Goal: Task Accomplishment & Management: Manage account settings

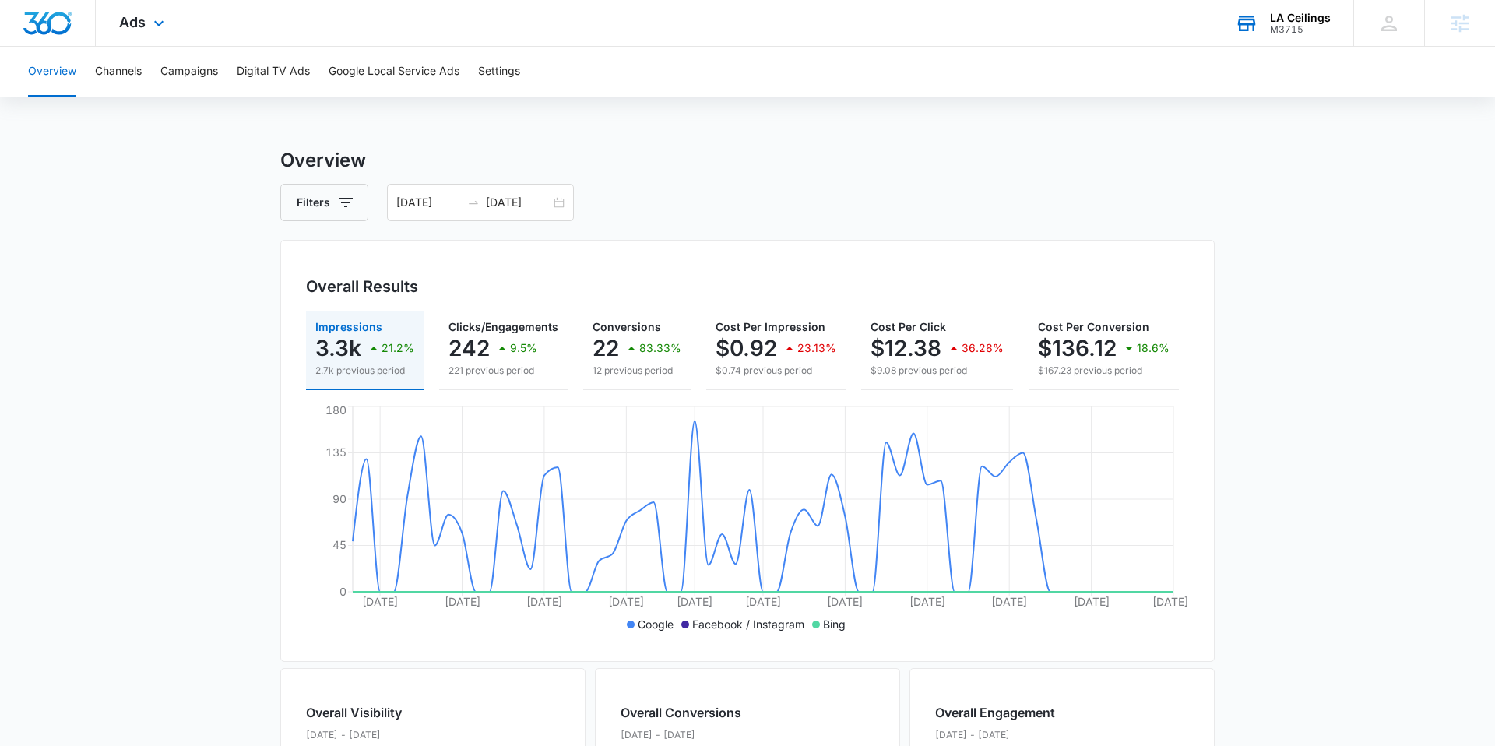
drag, startPoint x: 1244, startPoint y: 88, endPoint x: 1301, endPoint y: 39, distance: 75.7
click at [1252, 79] on div "Overview Channels Campaigns Digital TV Ads Google Local Service Ads Settings" at bounding box center [748, 72] width 1458 height 50
click at [1301, 39] on div "LA Ceilings M3715 Your Accounts View All" at bounding box center [1283, 23] width 142 height 46
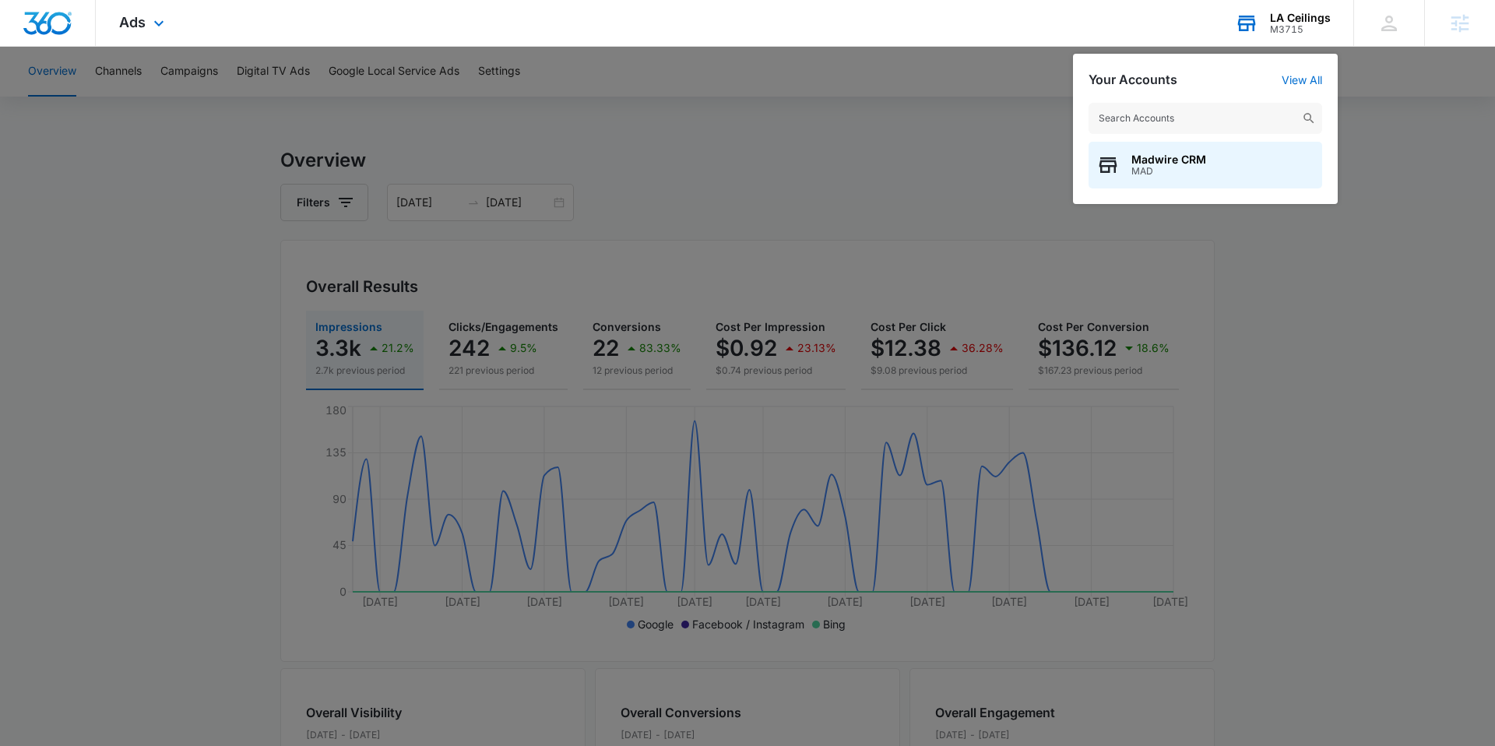
click at [1239, 112] on input "text" at bounding box center [1206, 118] width 234 height 31
type input "M321934"
click at [1197, 161] on span "Signature Stone" at bounding box center [1175, 159] width 86 height 12
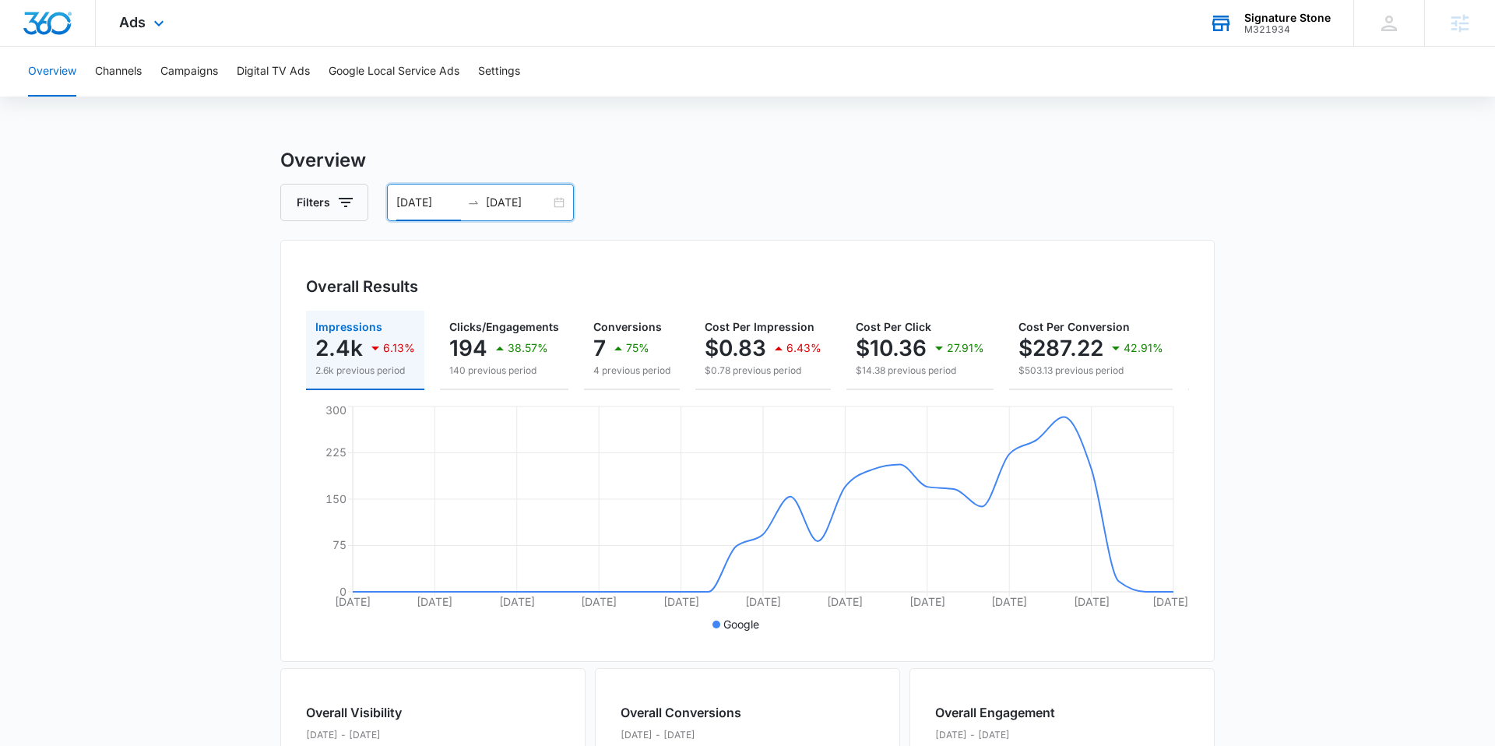
click at [414, 203] on input "[DATE]" at bounding box center [428, 202] width 65 height 17
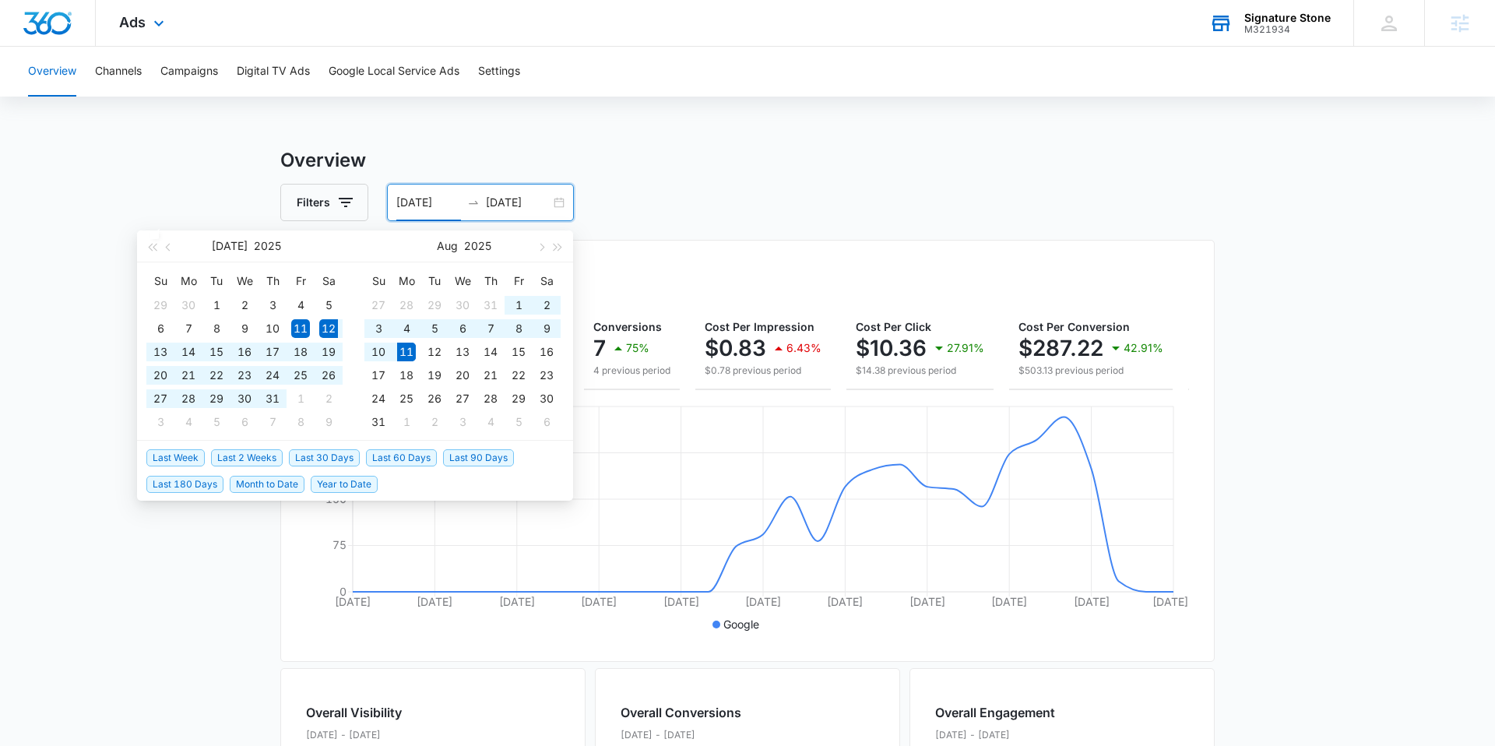
click at [338, 451] on span "Last 30 Days" at bounding box center [324, 457] width 71 height 17
type input "[DATE]"
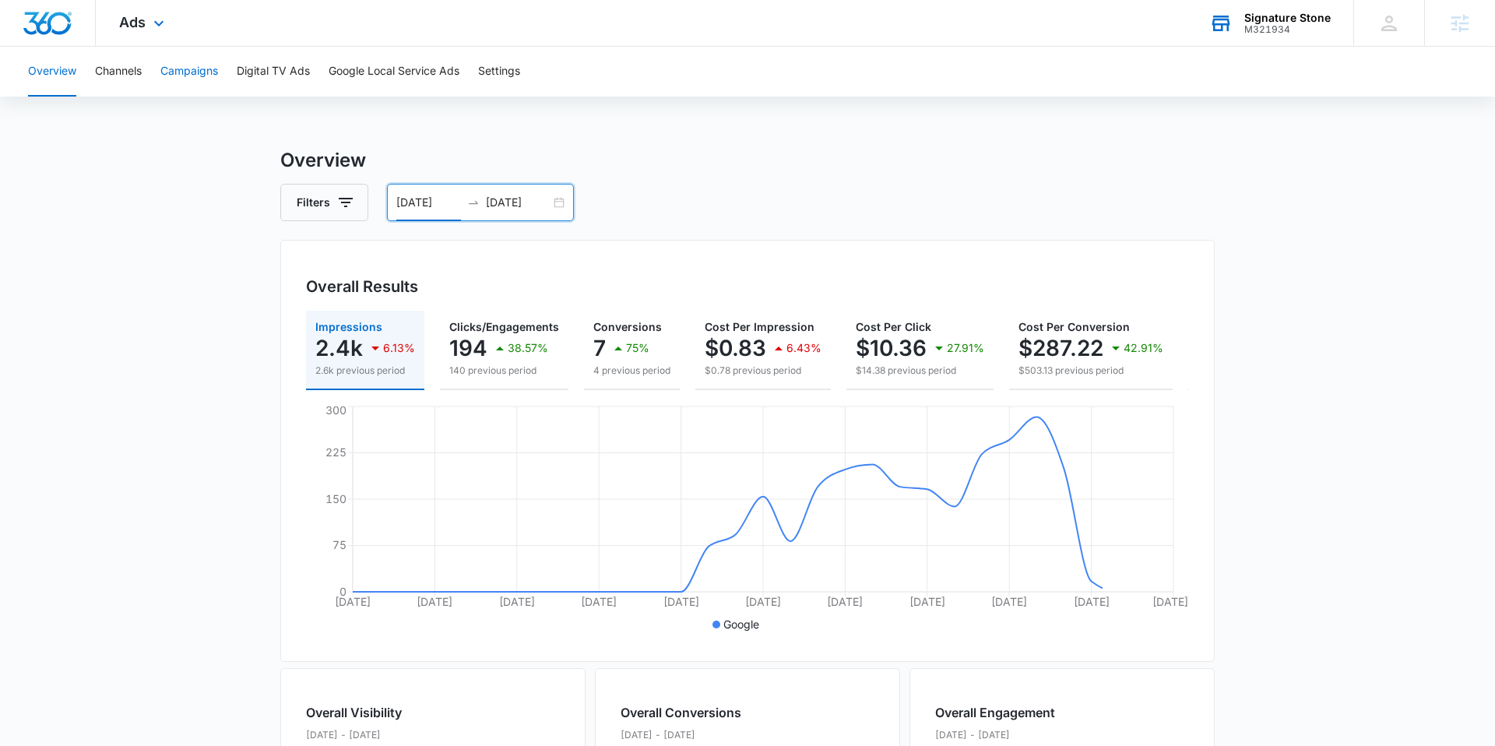
click at [203, 86] on button "Campaigns" at bounding box center [189, 72] width 58 height 50
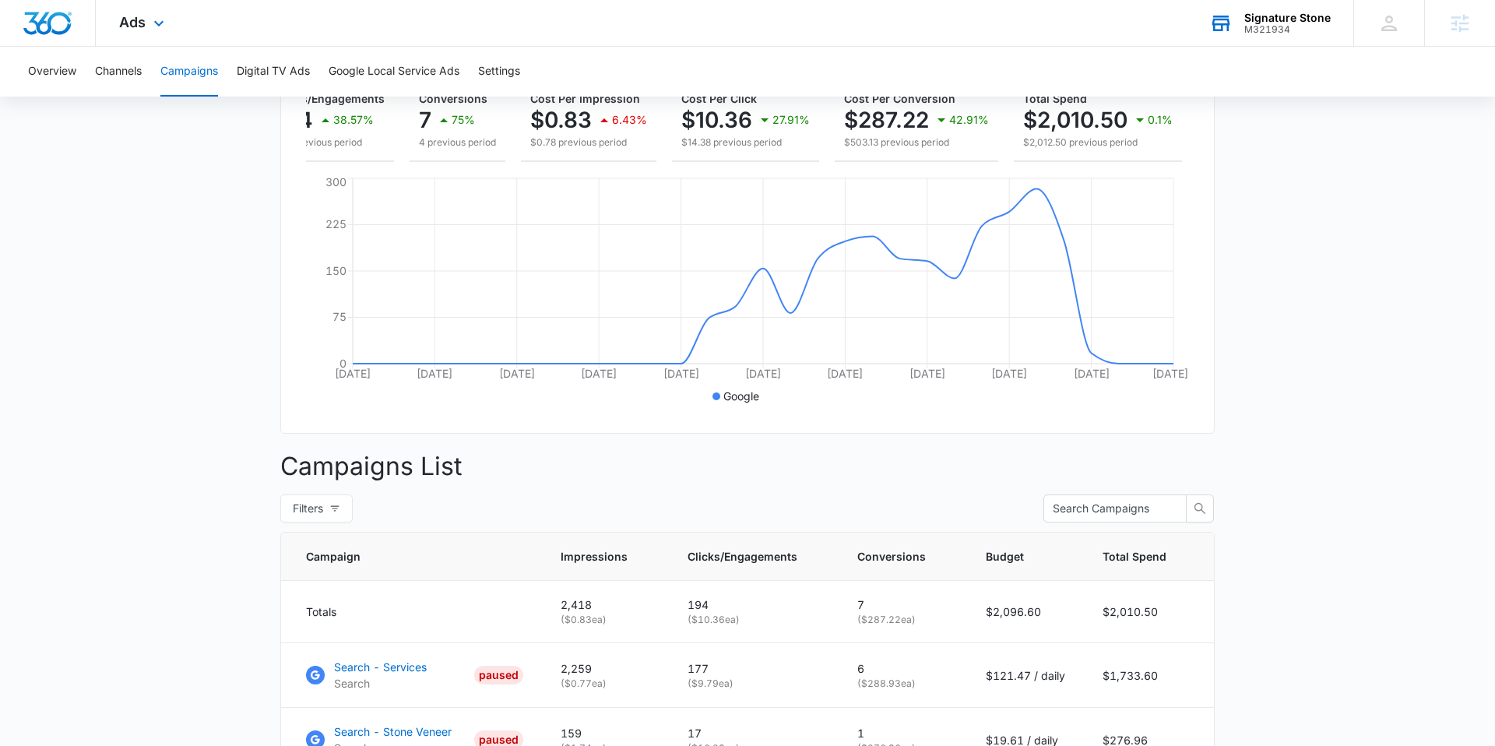
scroll to position [364, 0]
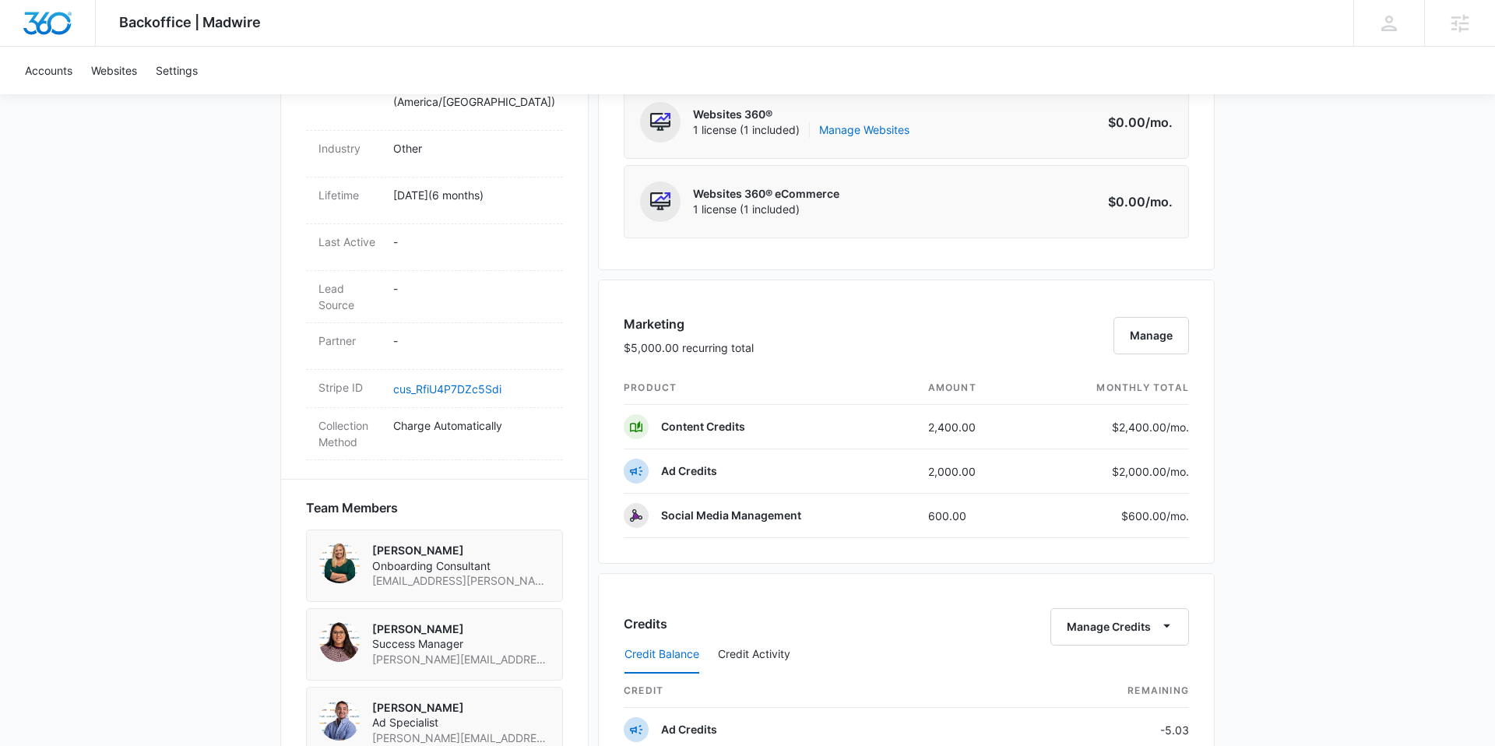
scroll to position [721, 0]
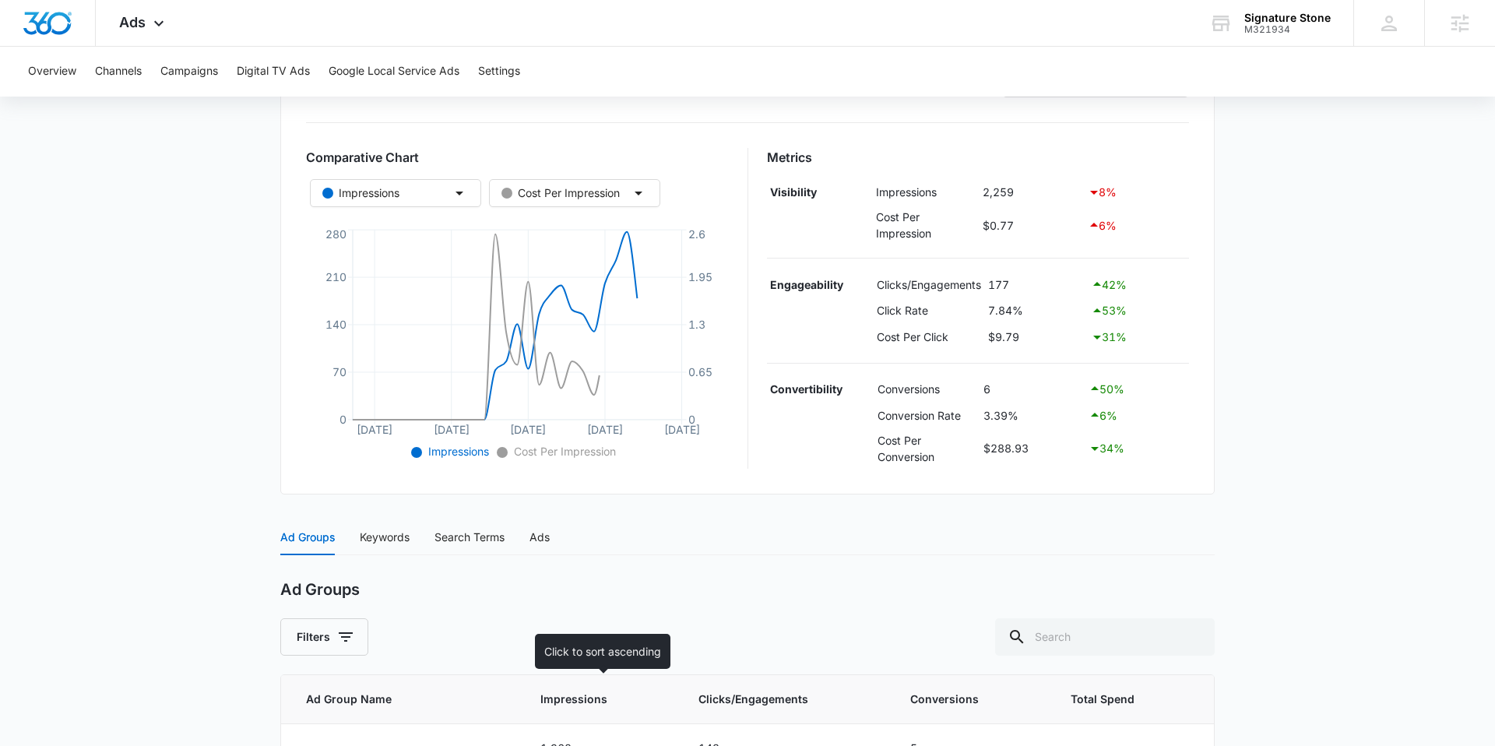
scroll to position [404, 0]
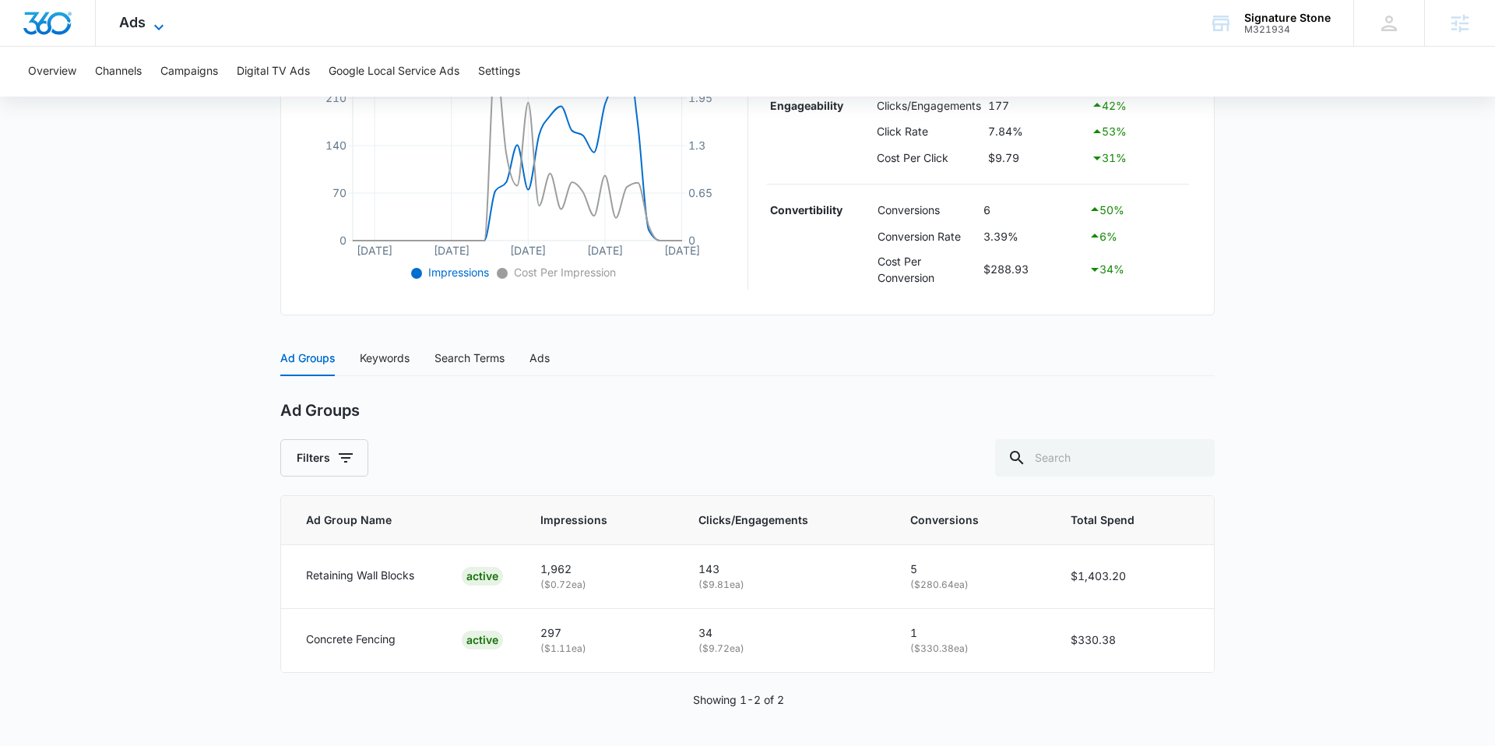
click at [153, 25] on icon at bounding box center [159, 27] width 19 height 19
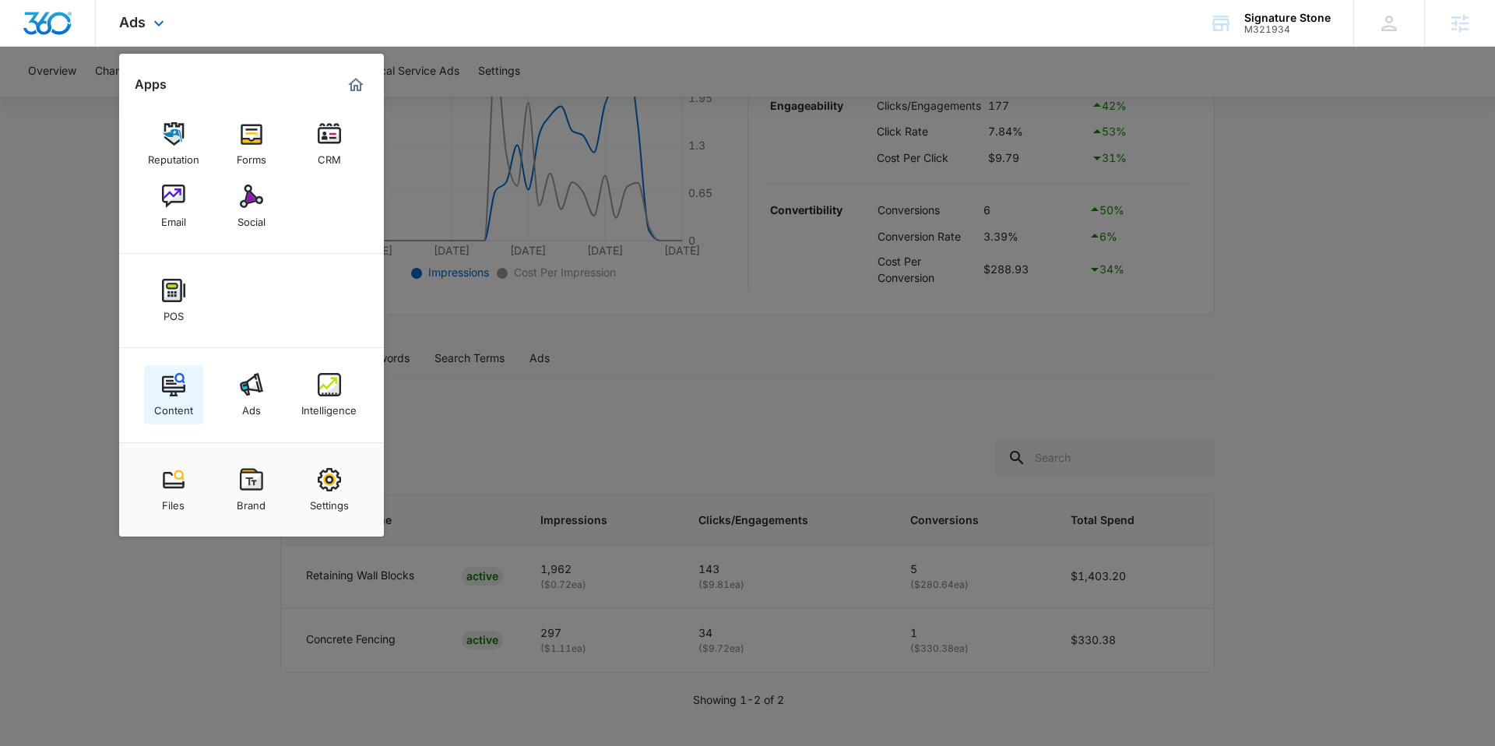
click at [170, 396] on div "Content" at bounding box center [173, 406] width 39 height 20
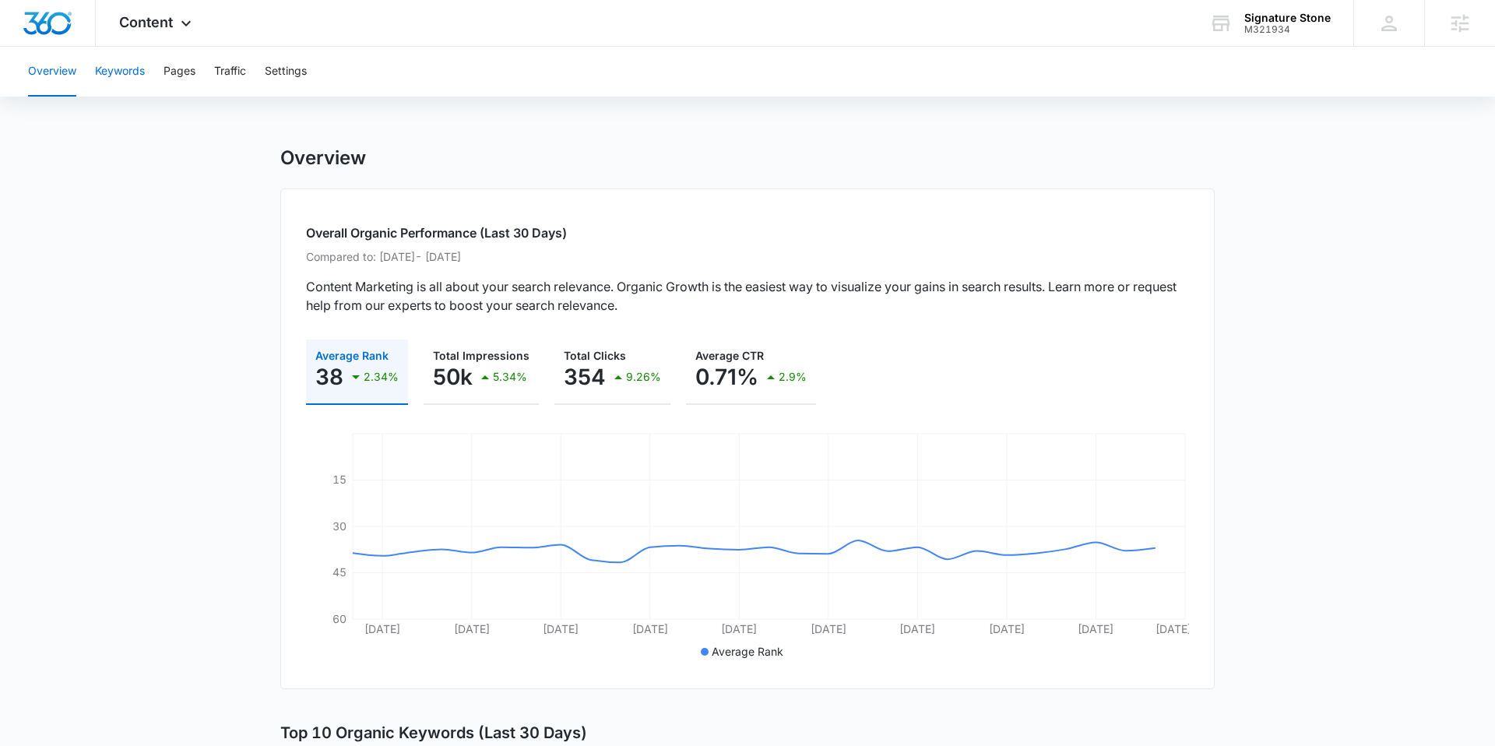
click at [117, 70] on button "Keywords" at bounding box center [120, 72] width 50 height 50
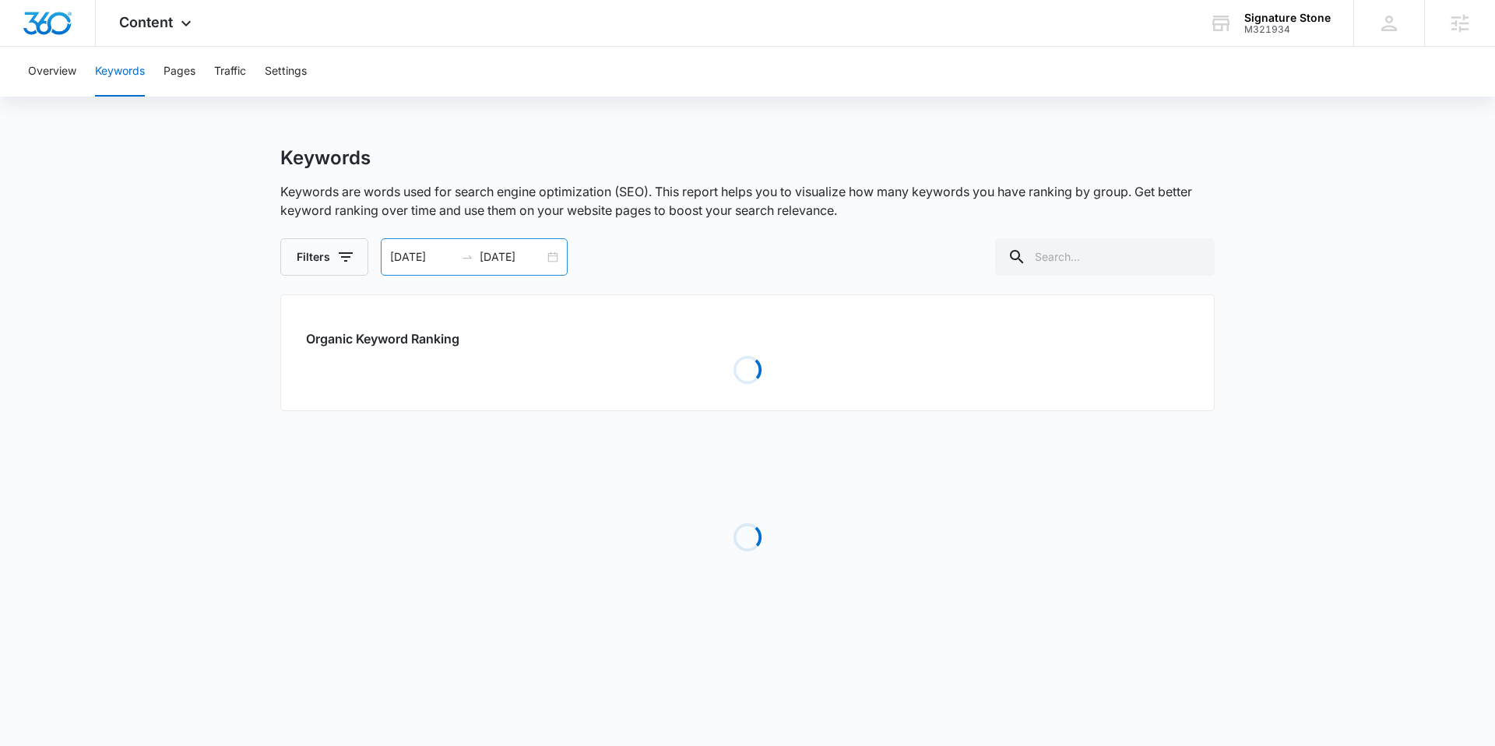
click at [419, 254] on input "[DATE]" at bounding box center [422, 256] width 65 height 17
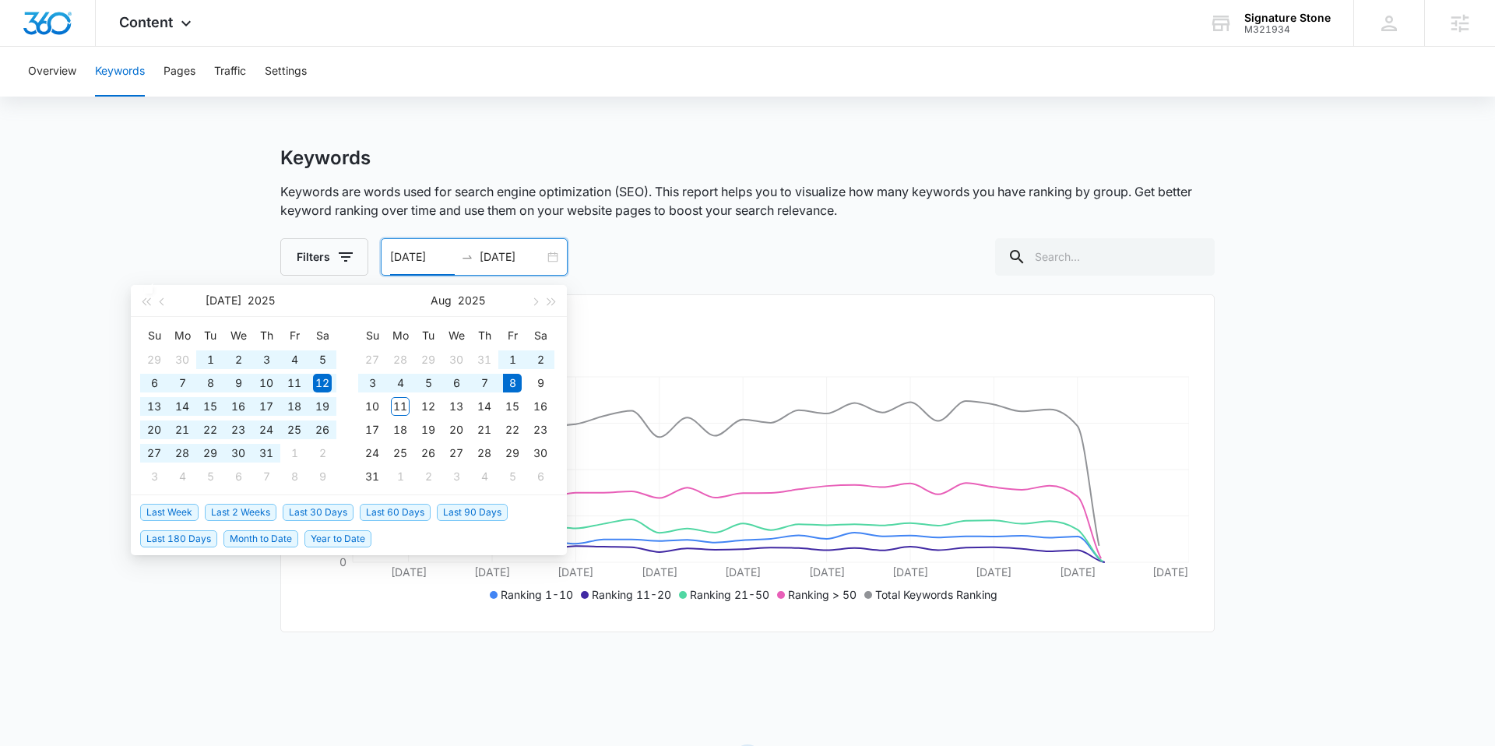
click at [458, 511] on span "Last 90 Days" at bounding box center [472, 512] width 71 height 17
type input "05/10/2025"
type input "08/08/2025"
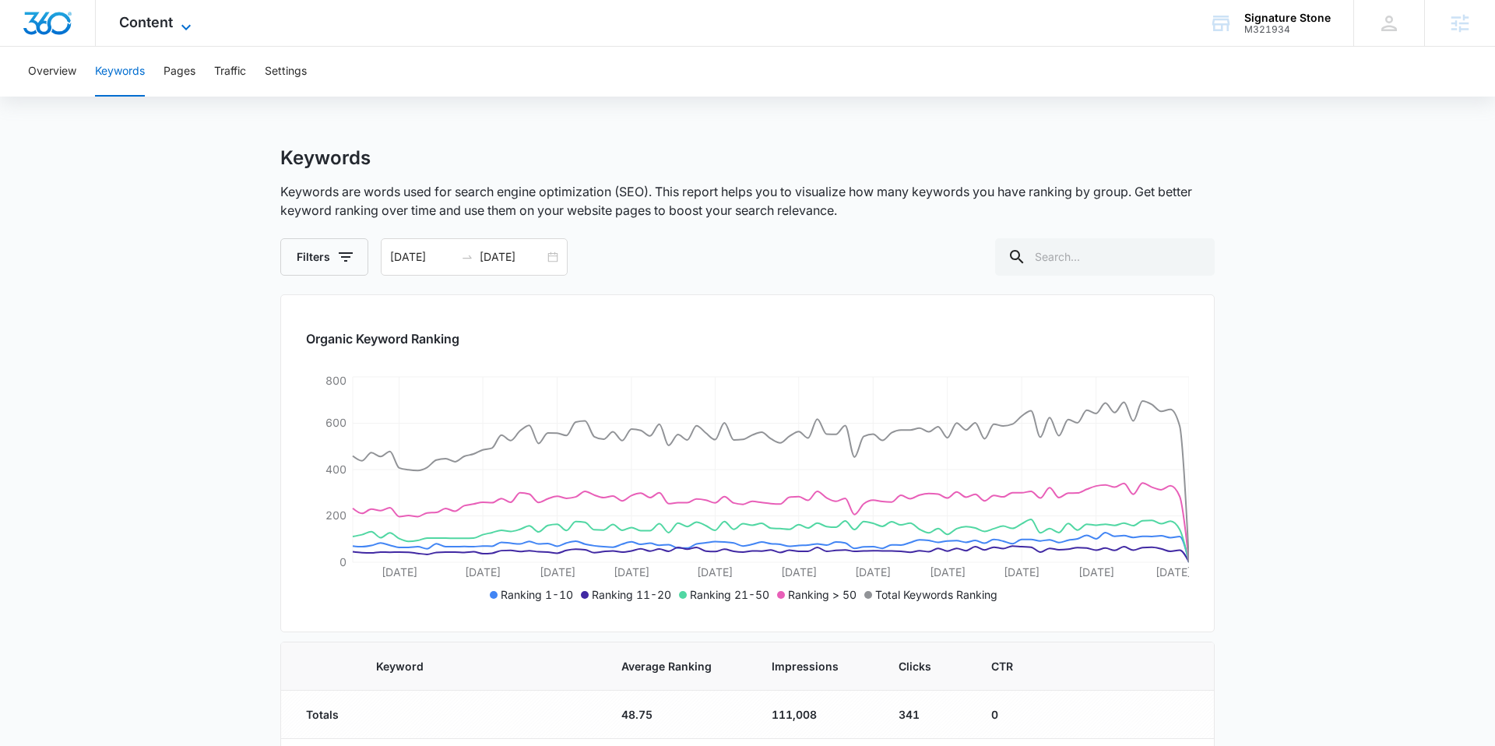
click at [161, 20] on span "Content" at bounding box center [146, 22] width 54 height 16
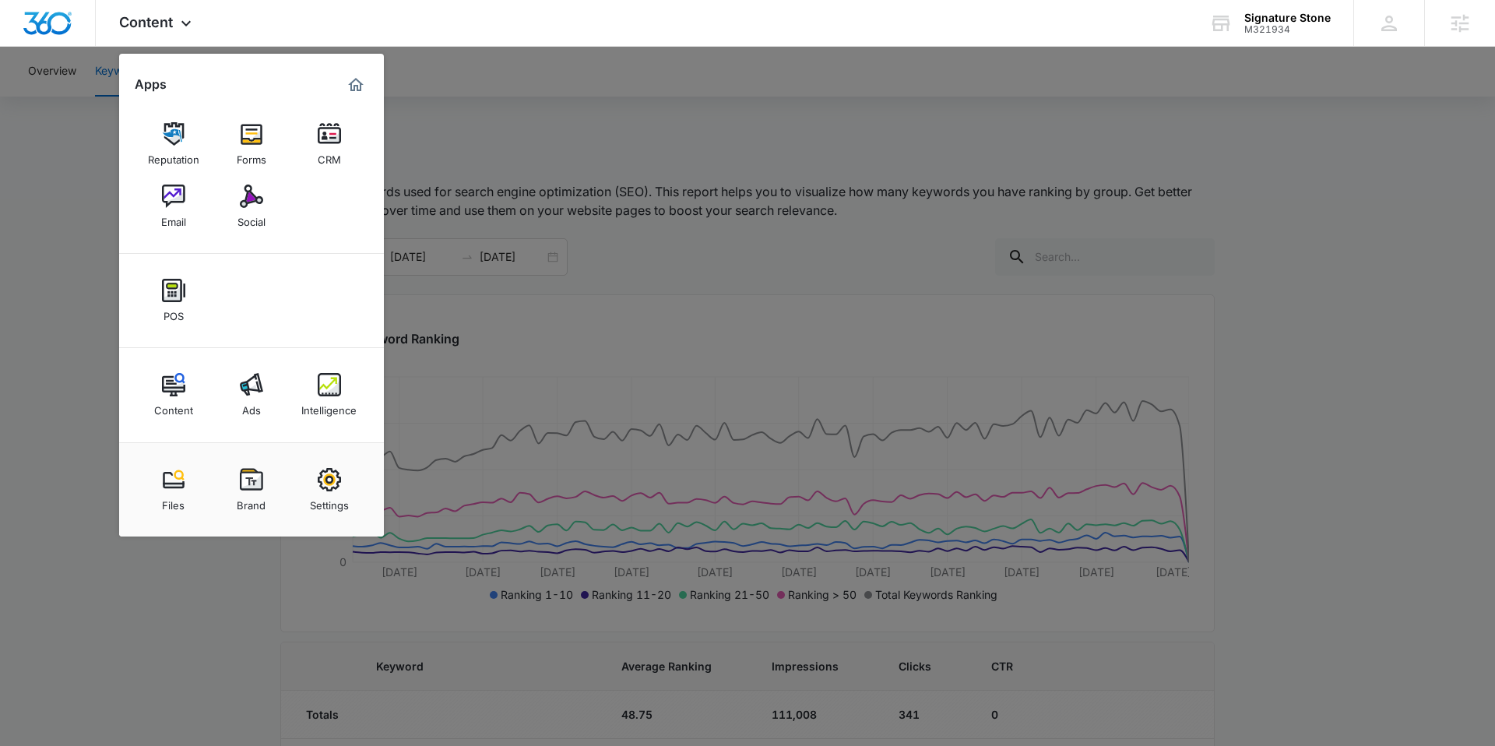
click at [631, 253] on div at bounding box center [747, 373] width 1495 height 746
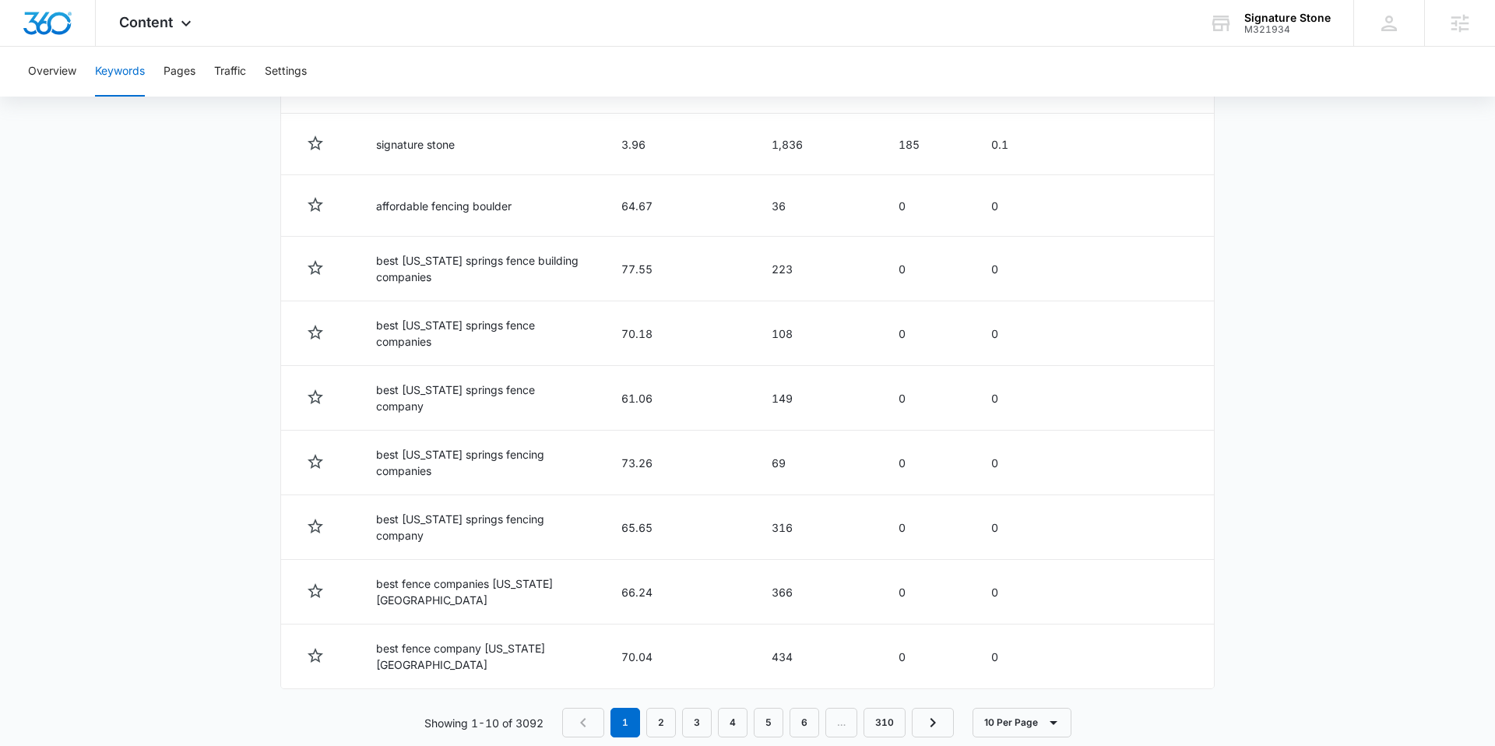
scroll to position [697, 0]
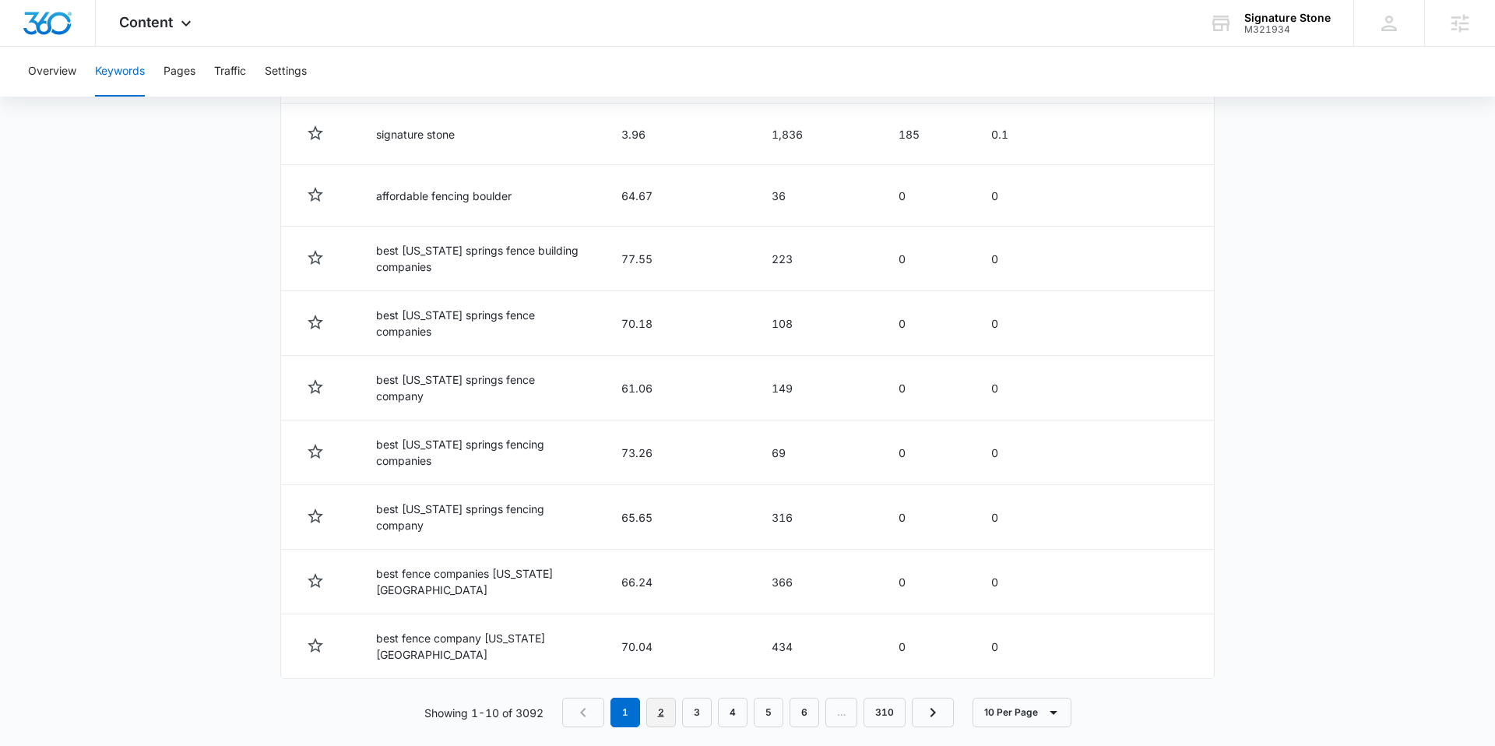
click at [664, 698] on link "2" at bounding box center [661, 713] width 30 height 30
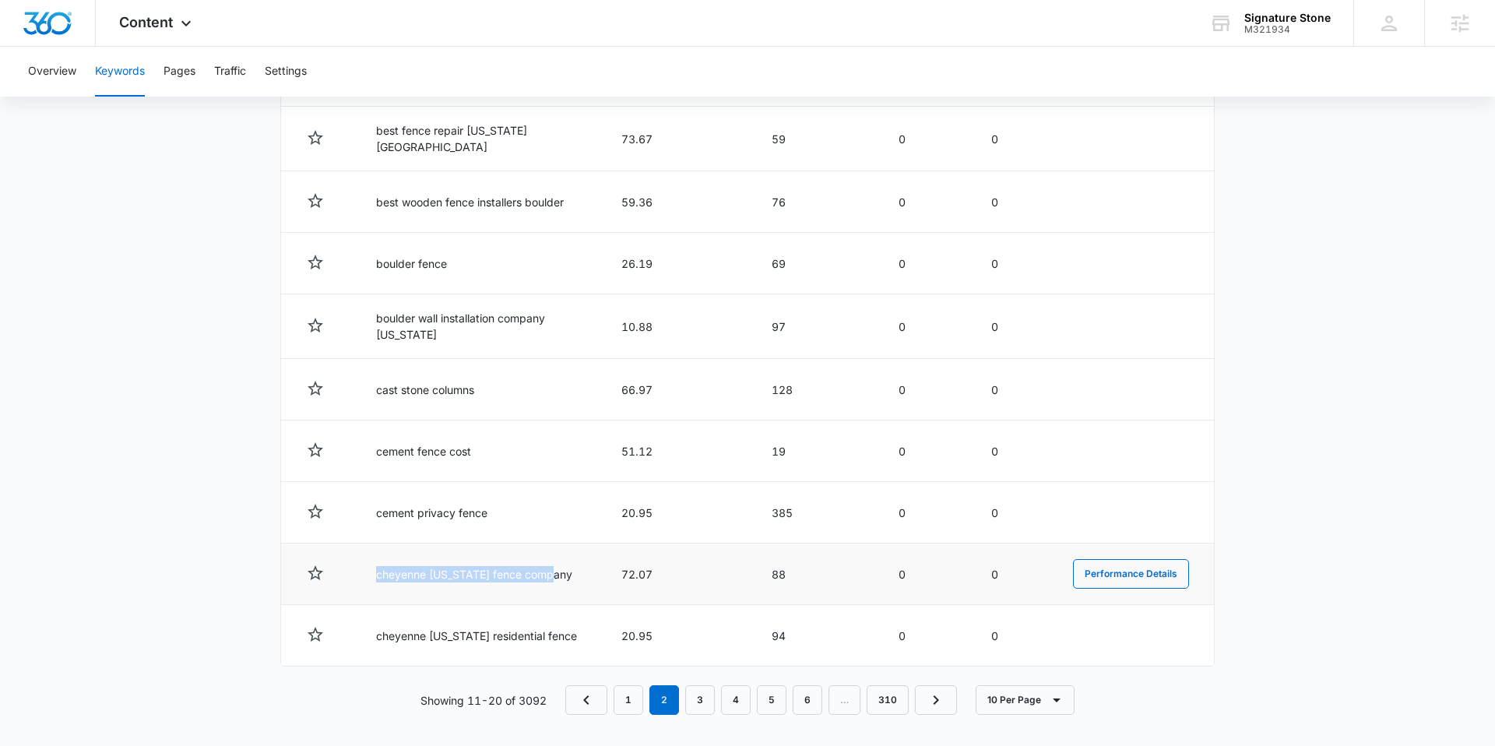
drag, startPoint x: 376, startPoint y: 569, endPoint x: 560, endPoint y: 574, distance: 183.9
click at [560, 574] on td "cheyenne wyoming fence company" at bounding box center [479, 575] width 245 height 62
copy td "cheyenne wyoming fence company"
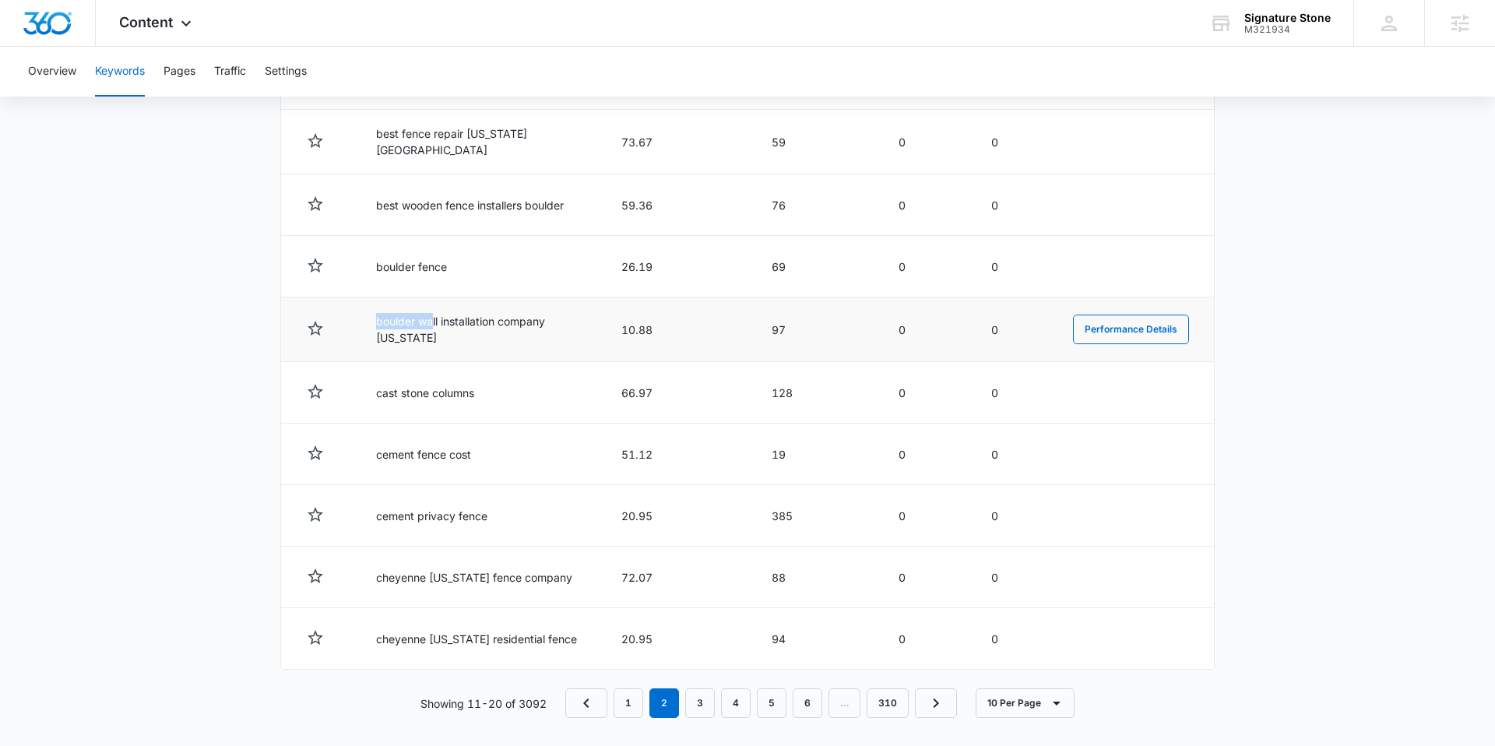
drag, startPoint x: 381, startPoint y: 315, endPoint x: 433, endPoint y: 322, distance: 52.8
click at [433, 322] on td "boulder wall installation company wyoming" at bounding box center [479, 330] width 245 height 65
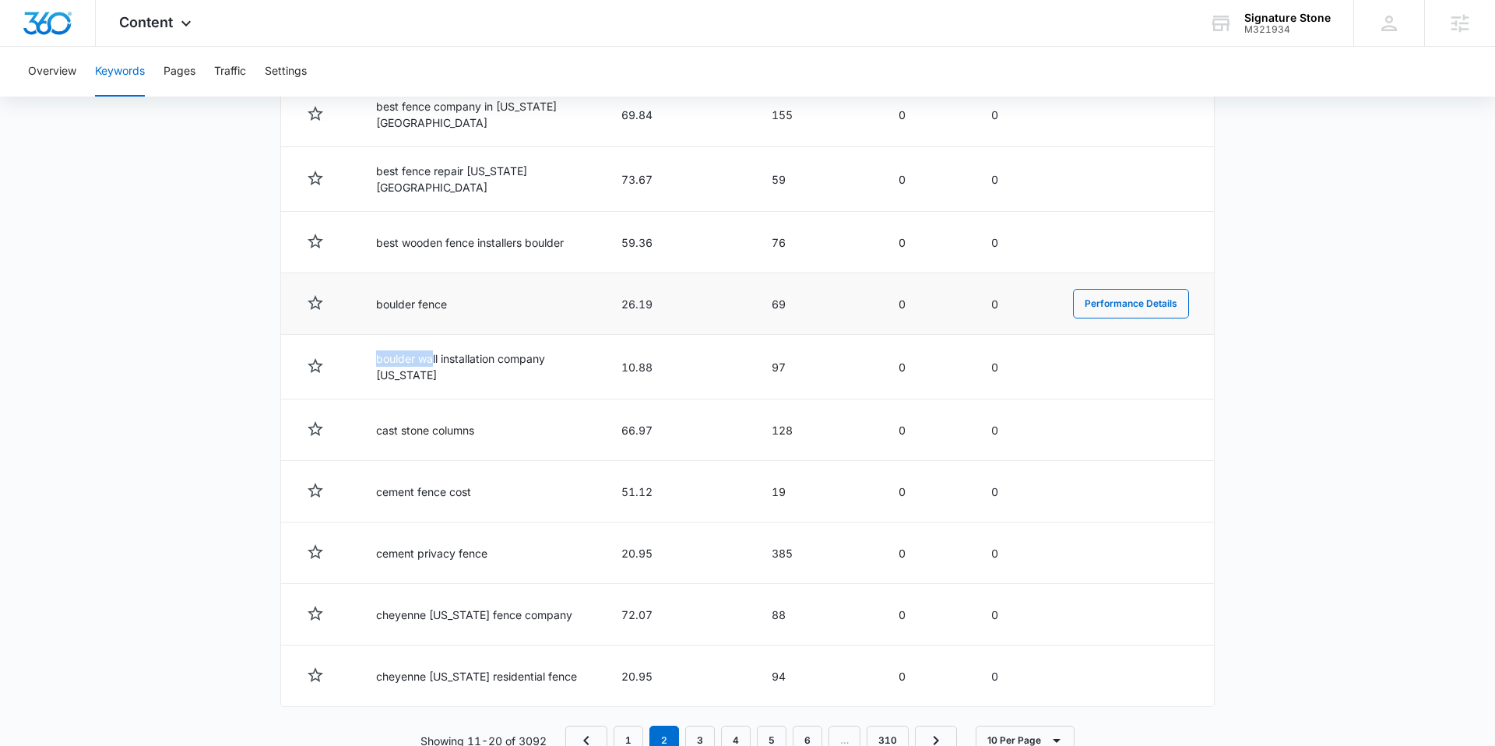
scroll to position [655, 0]
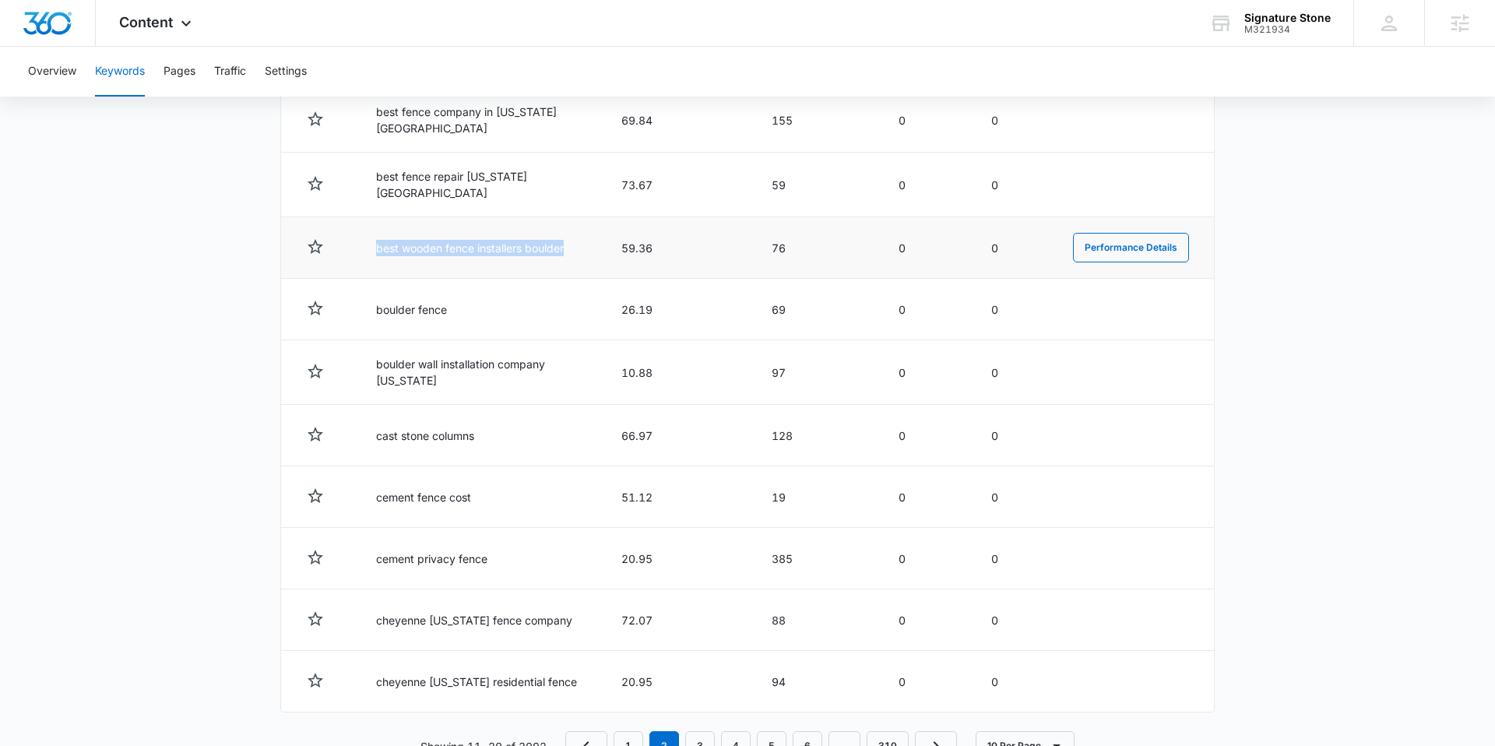
drag, startPoint x: 371, startPoint y: 241, endPoint x: 569, endPoint y: 236, distance: 198.7
click at [569, 236] on td "best wooden fence installers boulder" at bounding box center [479, 248] width 245 height 62
copy td "best wooden fence installers boulder"
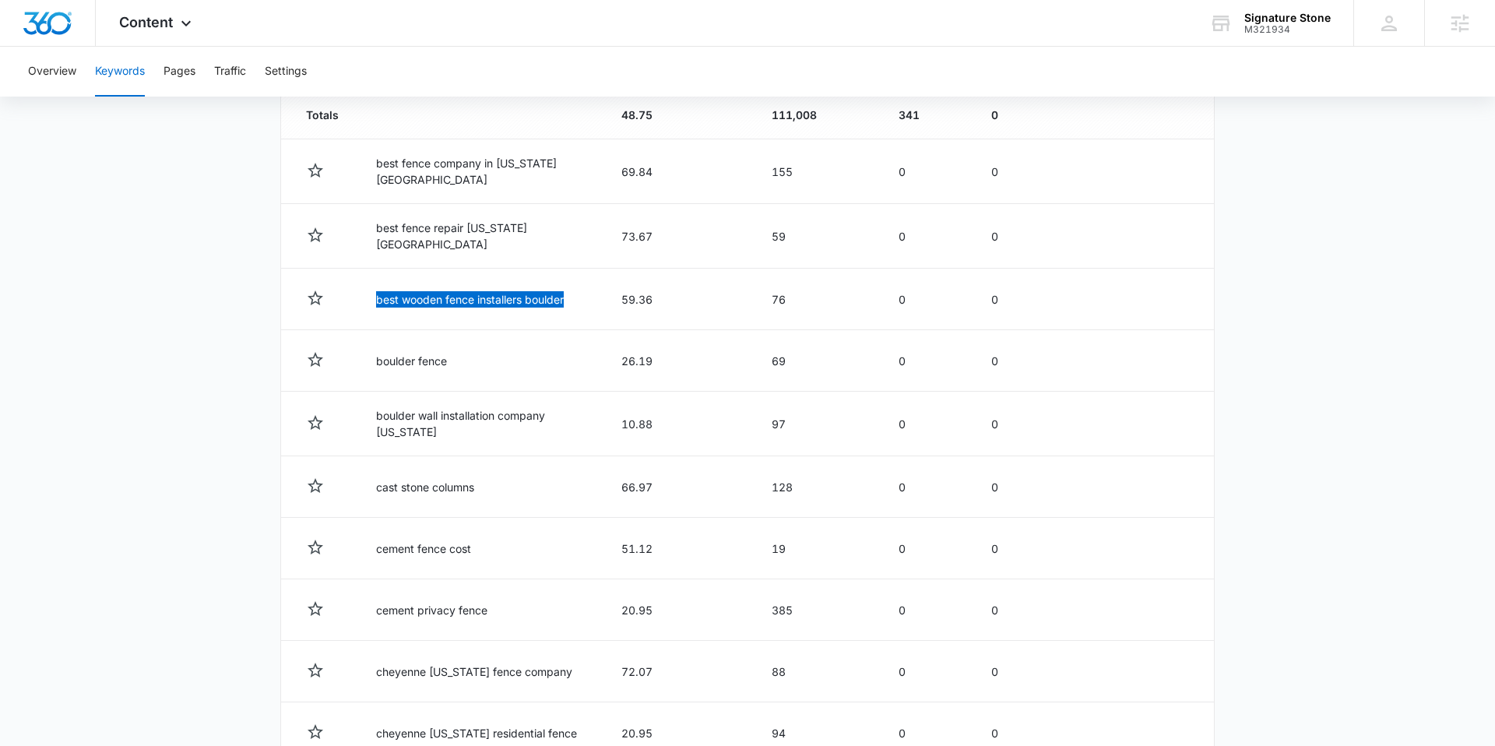
scroll to position [587, 0]
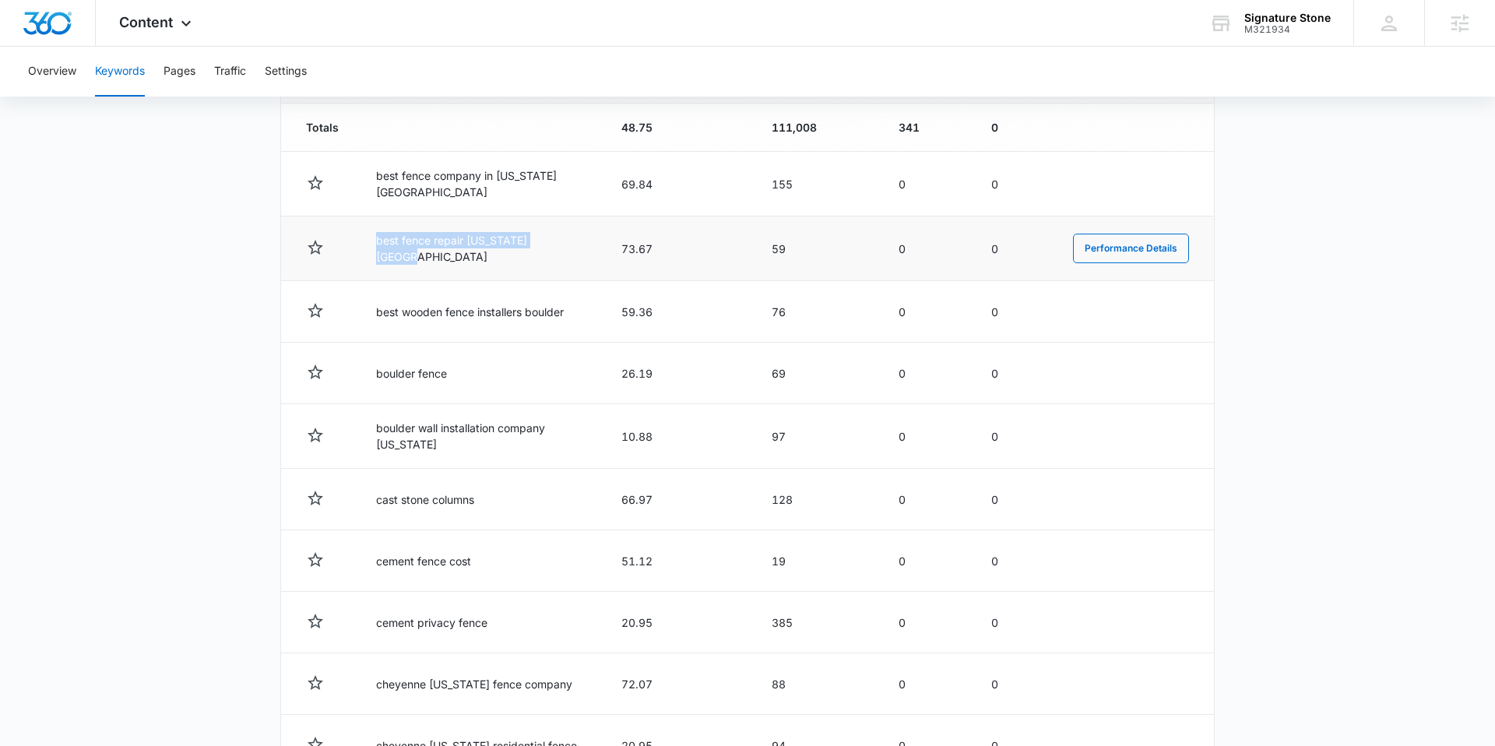
drag, startPoint x: 372, startPoint y: 245, endPoint x: 553, endPoint y: 248, distance: 181.5
click at [557, 248] on td "best fence repair colorado springs" at bounding box center [479, 249] width 245 height 65
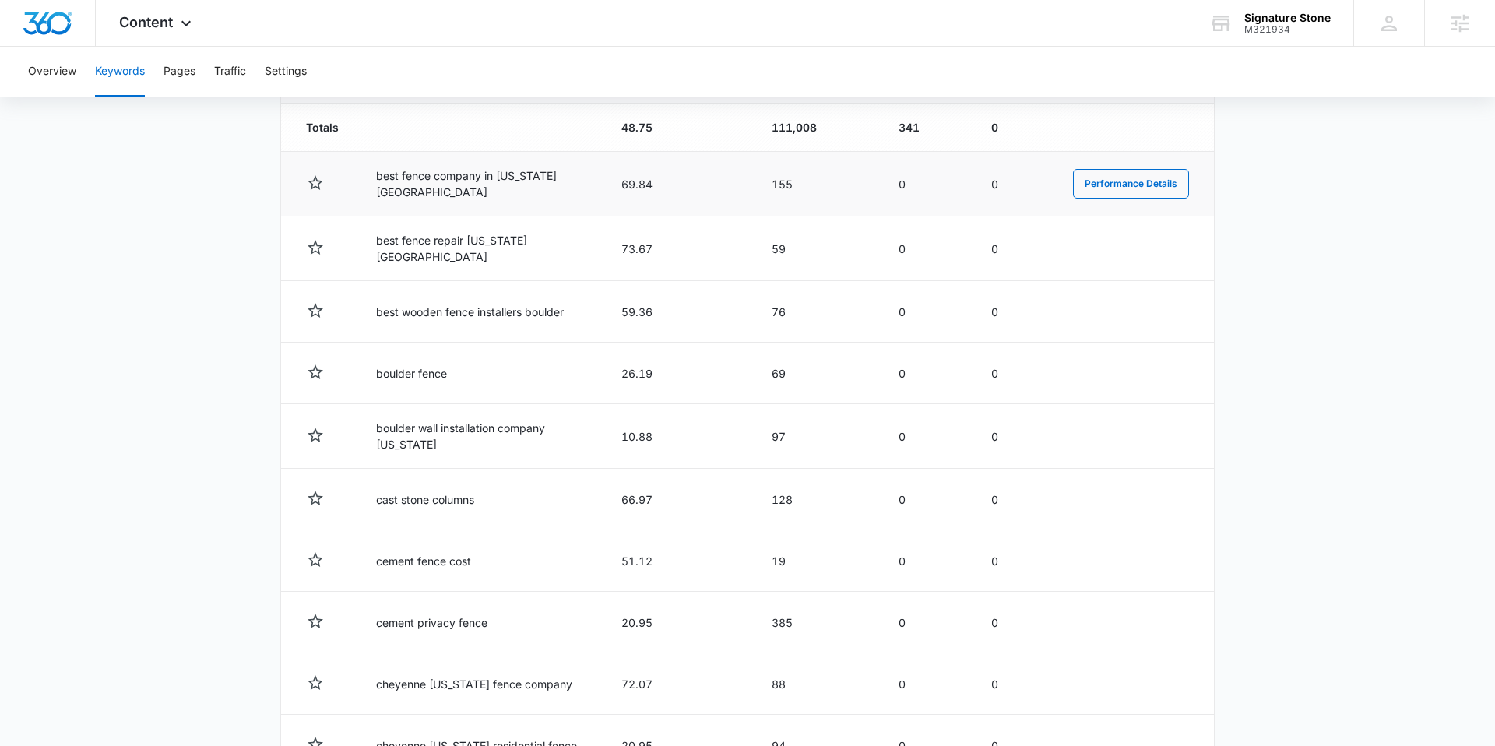
click at [366, 192] on td "best fence company in colorado springs" at bounding box center [479, 184] width 245 height 65
drag, startPoint x: 449, startPoint y: 190, endPoint x: 591, endPoint y: 192, distance: 142.5
click at [591, 192] on td "best fence company in colorado springs" at bounding box center [479, 184] width 245 height 65
copy td "best fence company in colorado springs"
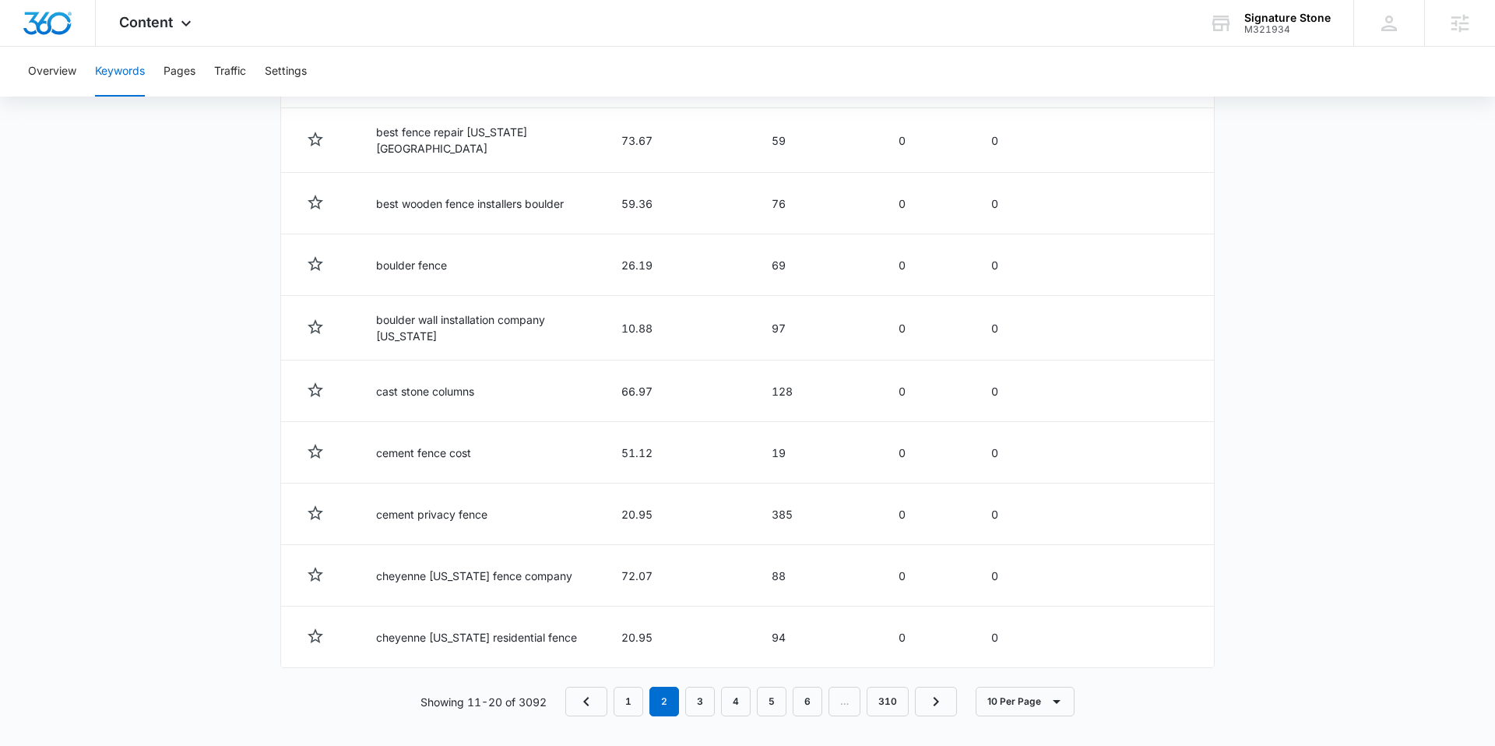
scroll to position [697, 0]
click at [632, 691] on link "1" at bounding box center [629, 700] width 30 height 30
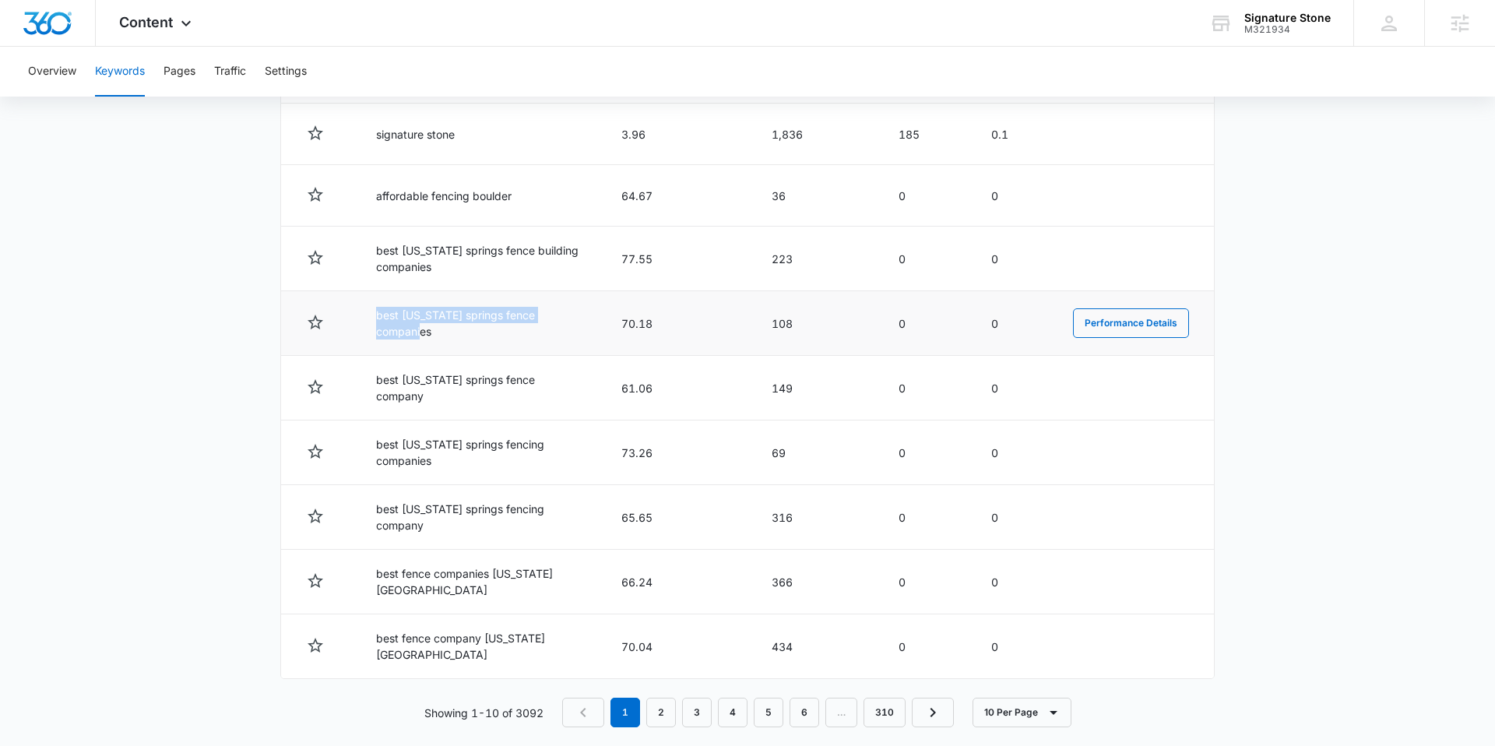
drag, startPoint x: 366, startPoint y: 320, endPoint x: 578, endPoint y: 325, distance: 211.9
click at [578, 325] on td "best colorado springs fence companies" at bounding box center [479, 323] width 245 height 65
copy td "best colorado springs fence companies"
click at [699, 698] on link "3" at bounding box center [697, 713] width 30 height 30
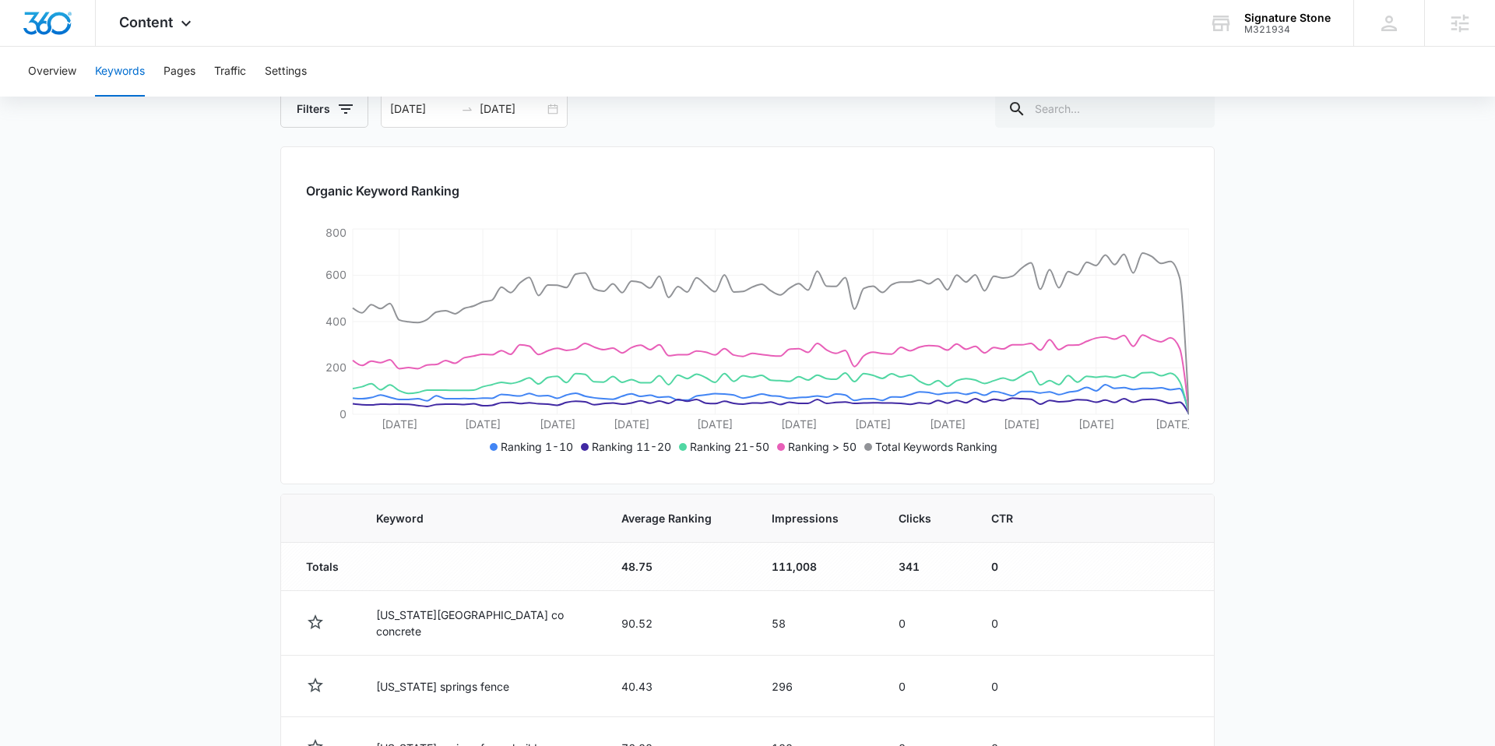
scroll to position [694, 0]
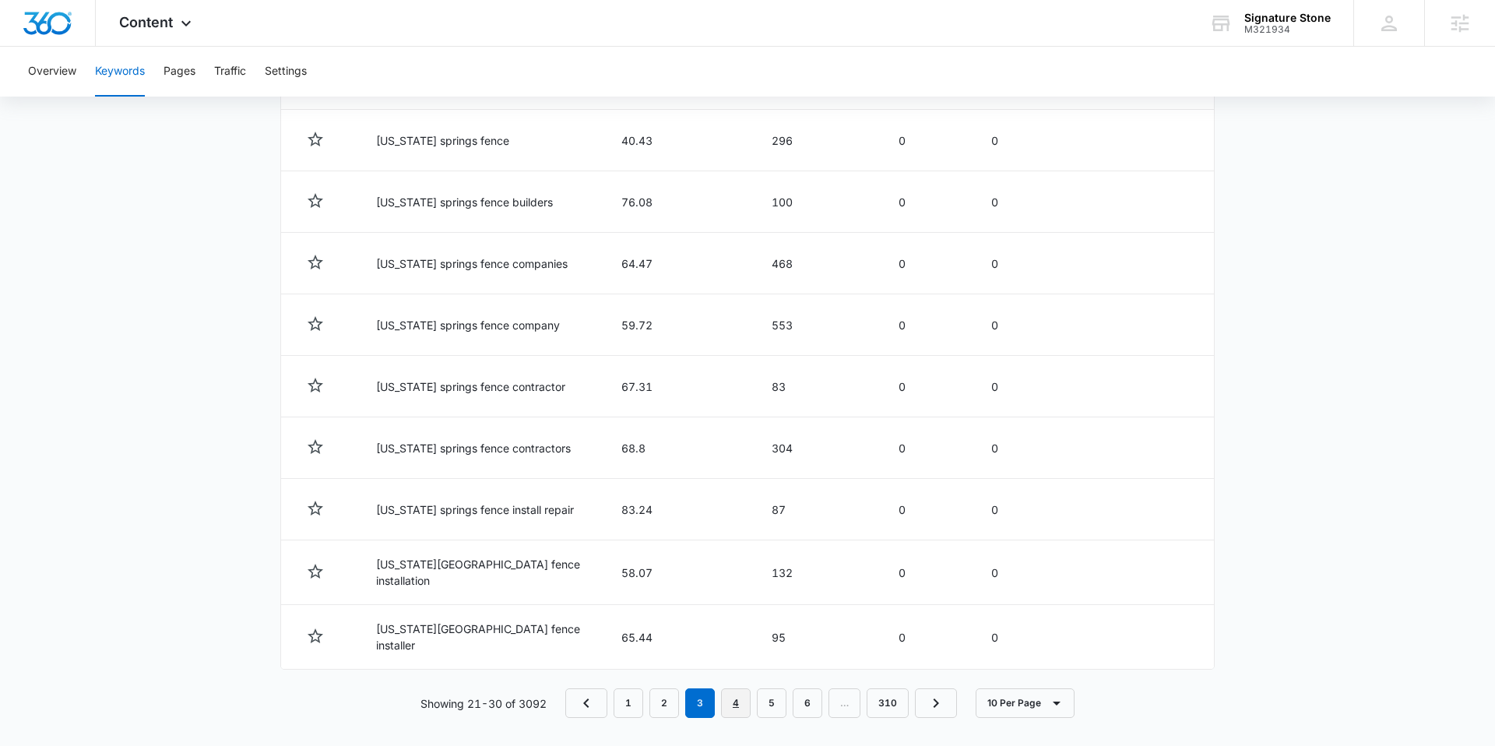
click at [737, 692] on link "4" at bounding box center [736, 703] width 30 height 30
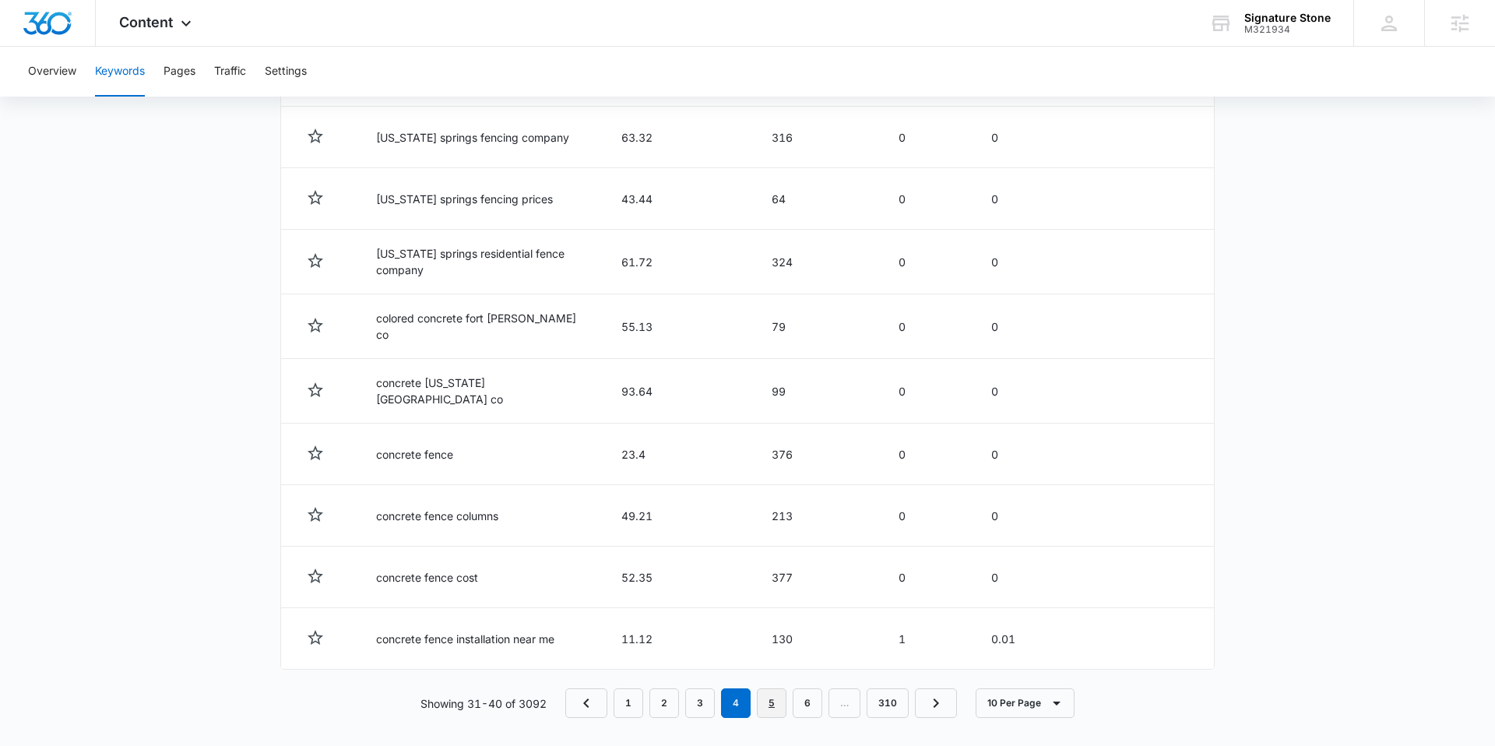
click at [773, 688] on link "5" at bounding box center [772, 703] width 30 height 30
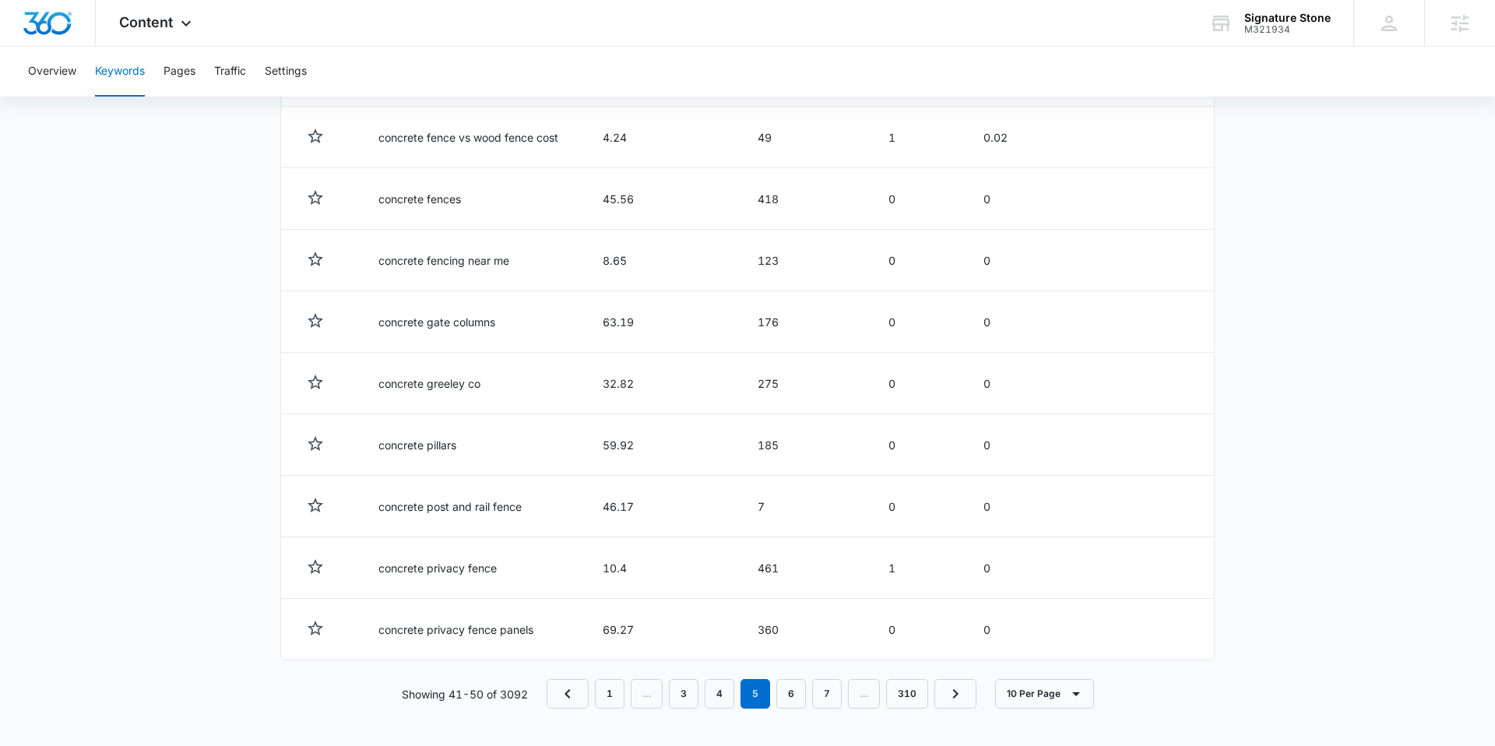
click at [1101, 114] on td "Performance Details" at bounding box center [1132, 138] width 164 height 62
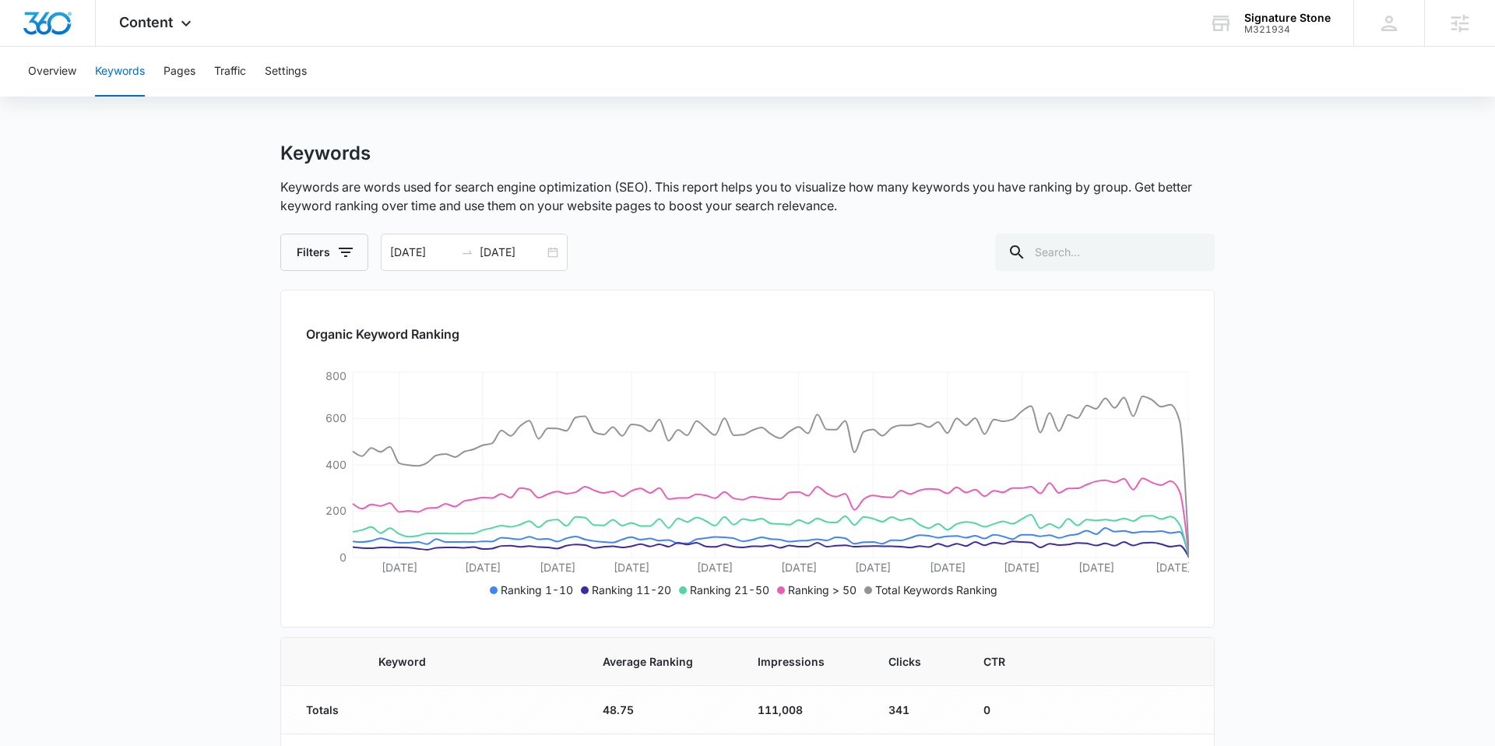
scroll to position [0, 0]
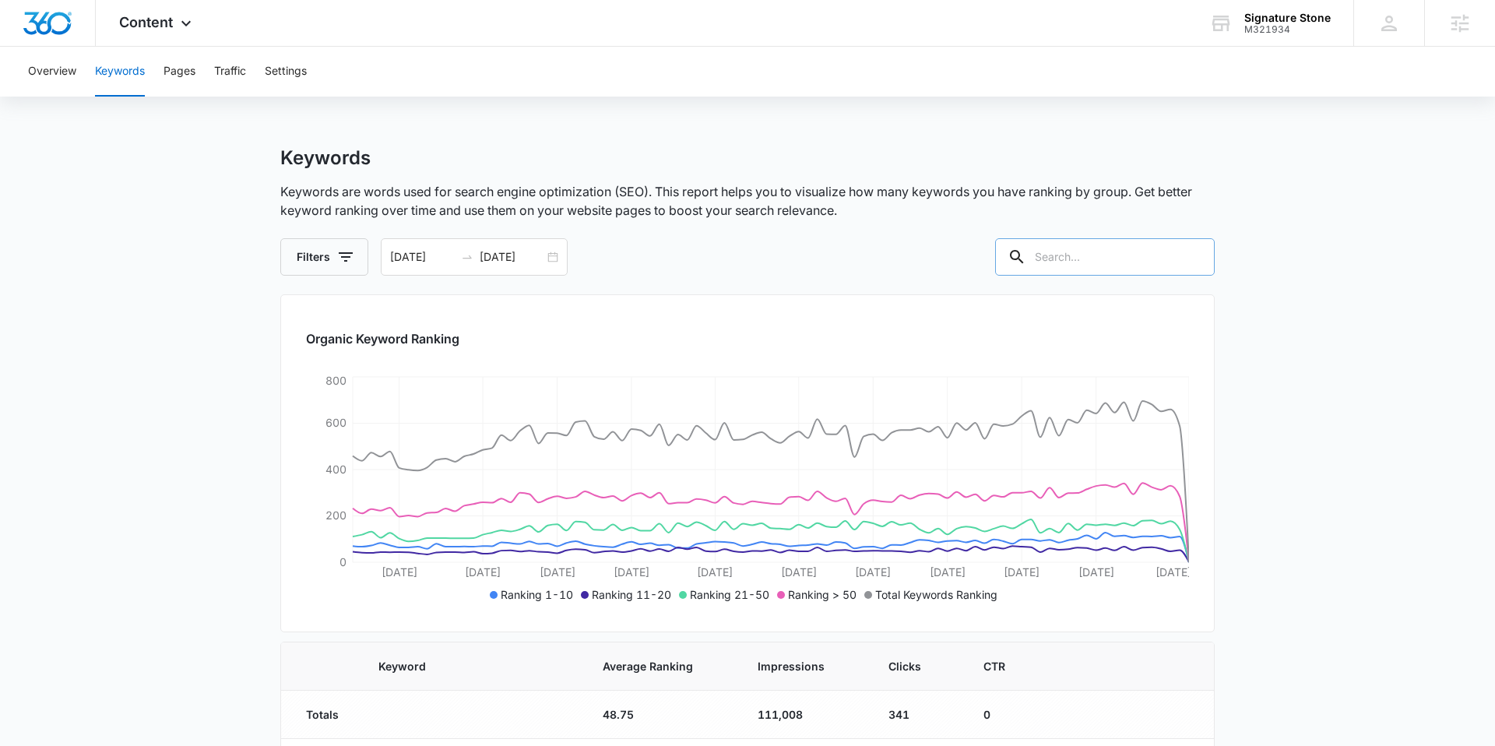
click at [1095, 259] on input "text" at bounding box center [1105, 256] width 220 height 37
type input "retaining wall"
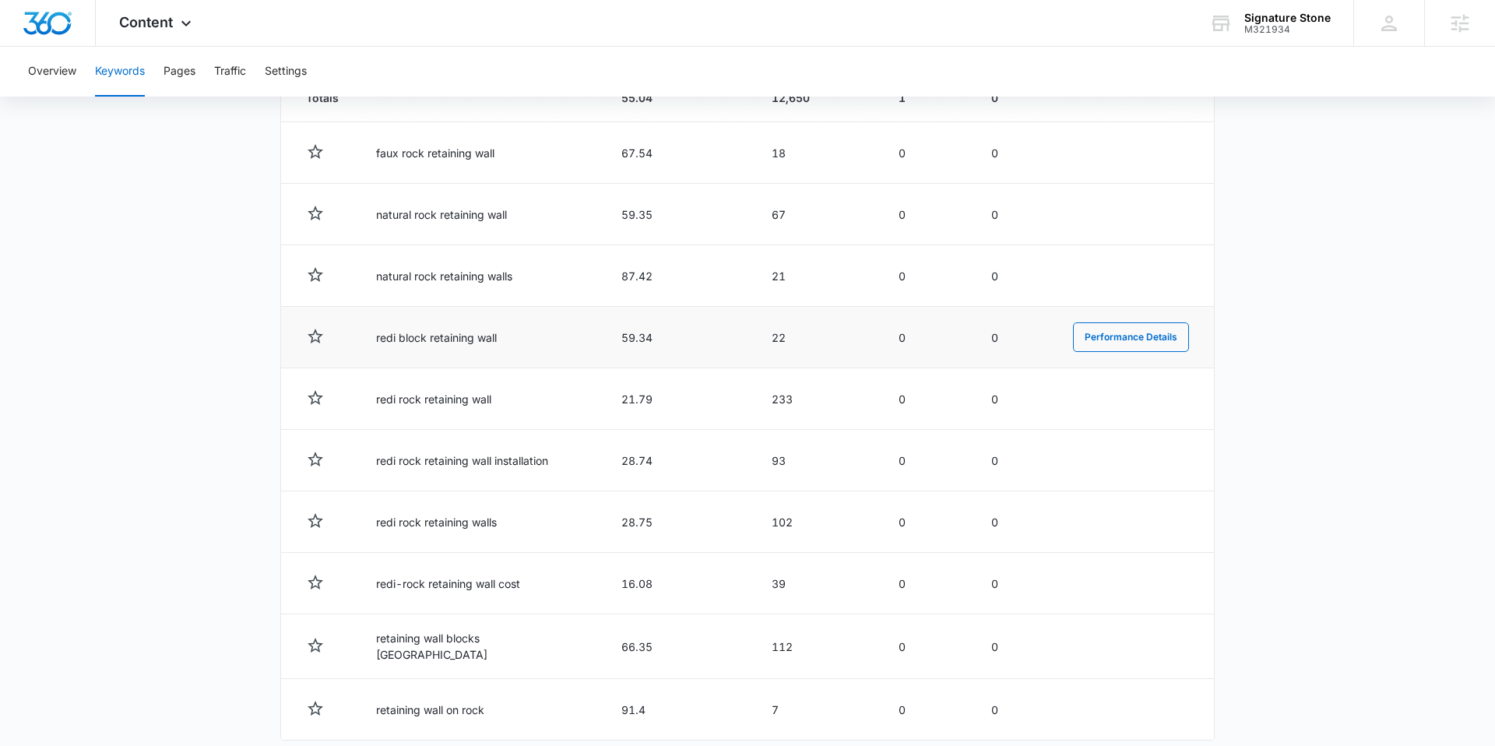
scroll to position [694, 0]
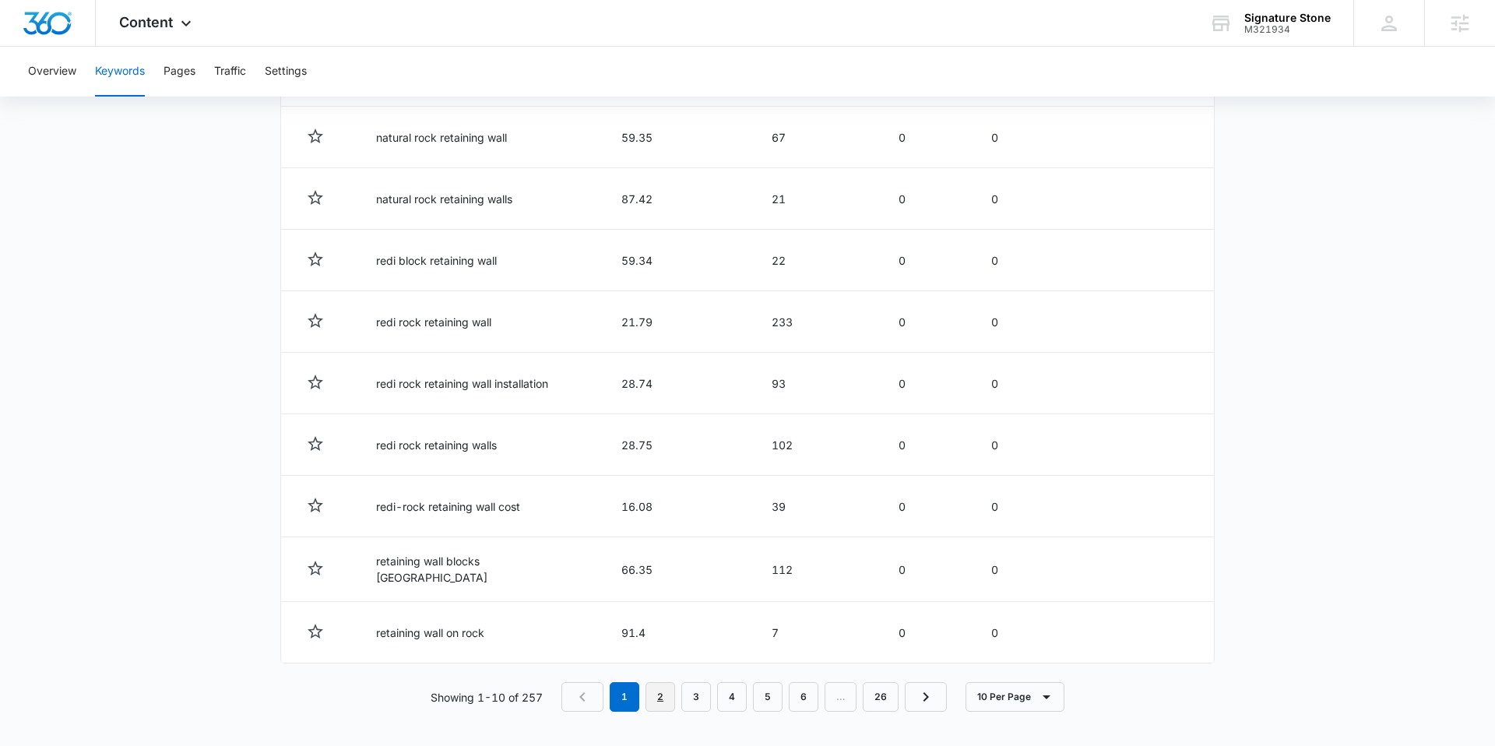
click at [655, 688] on link "2" at bounding box center [661, 697] width 30 height 30
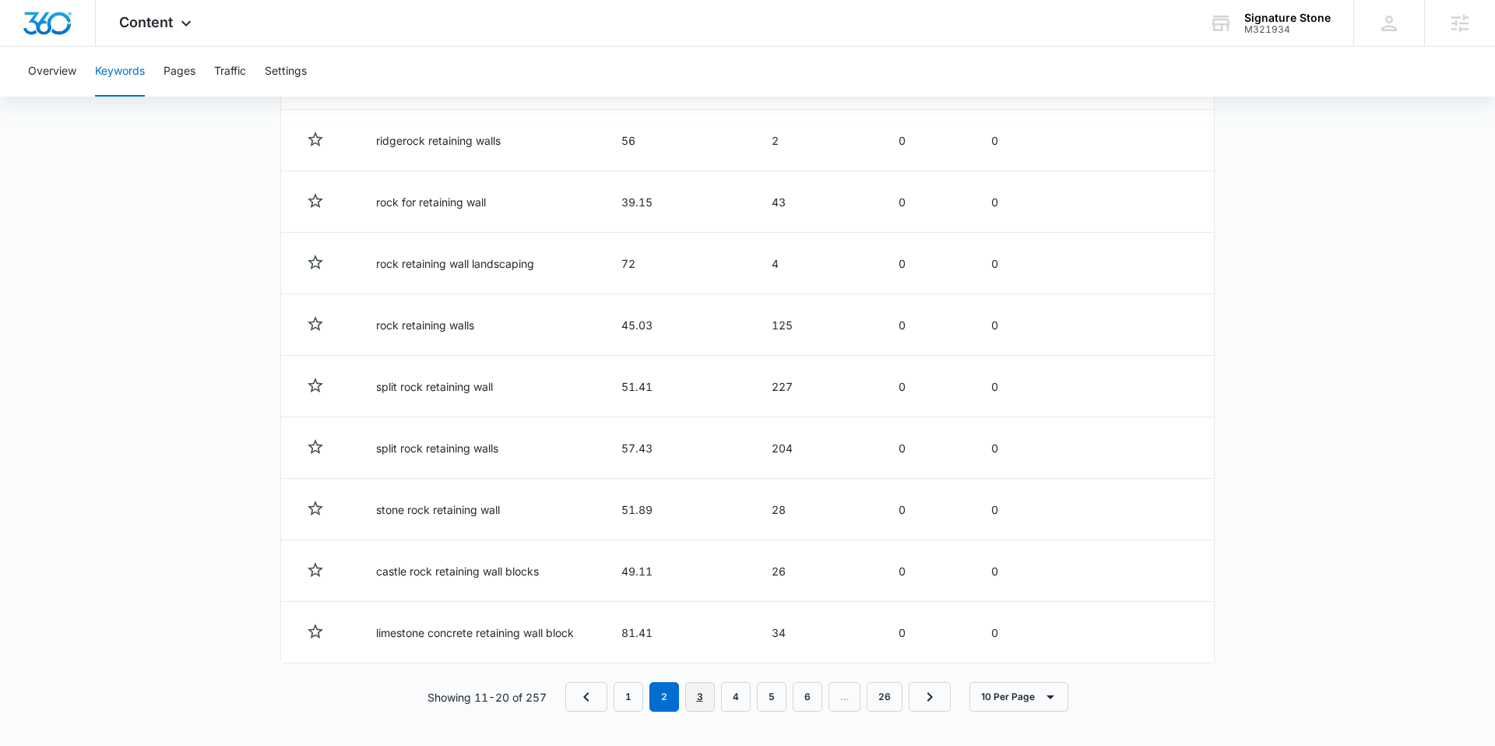
click at [686, 692] on link "3" at bounding box center [700, 697] width 30 height 30
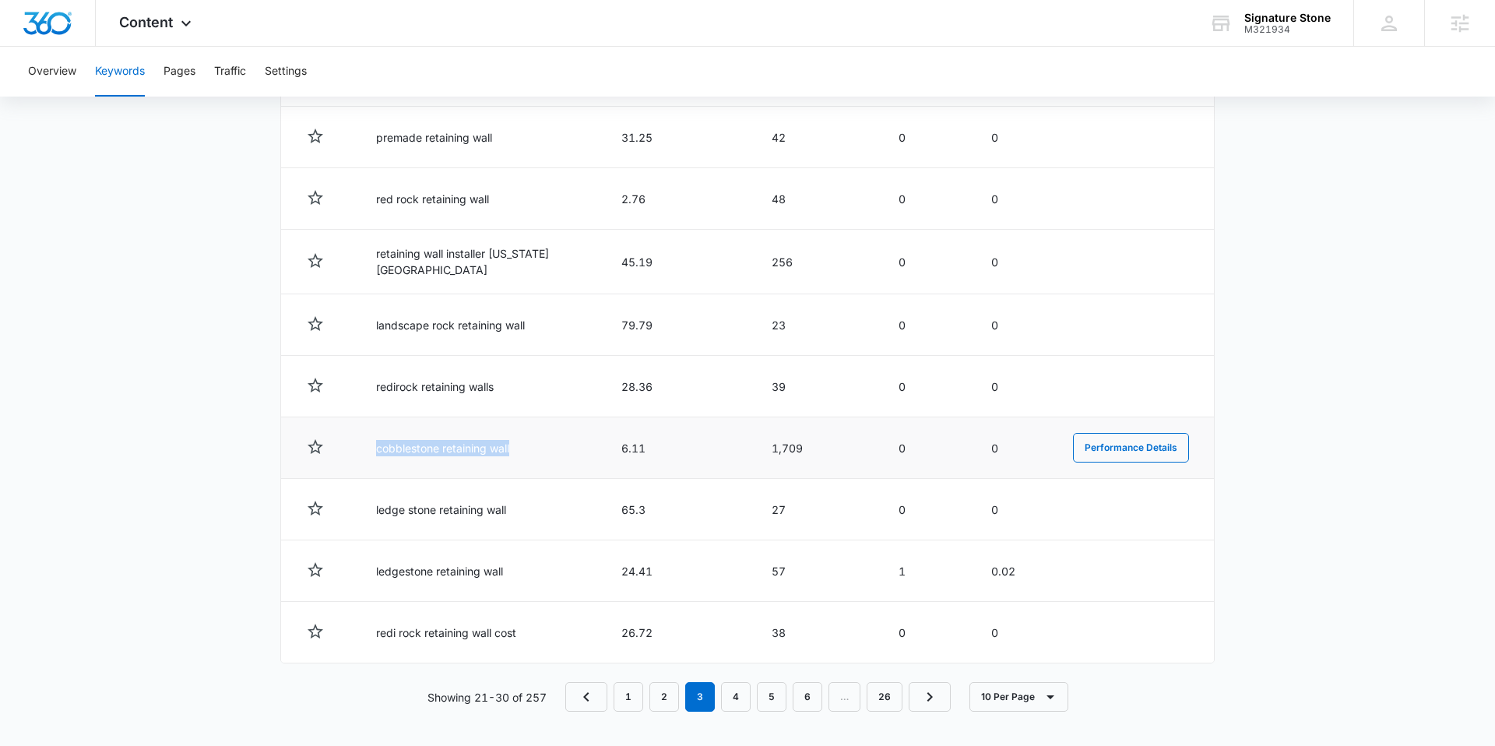
drag, startPoint x: 375, startPoint y: 449, endPoint x: 516, endPoint y: 442, distance: 140.3
click at [516, 442] on td "cobblestone retaining wall" at bounding box center [479, 448] width 245 height 62
copy td "cobblestone retaining wall"
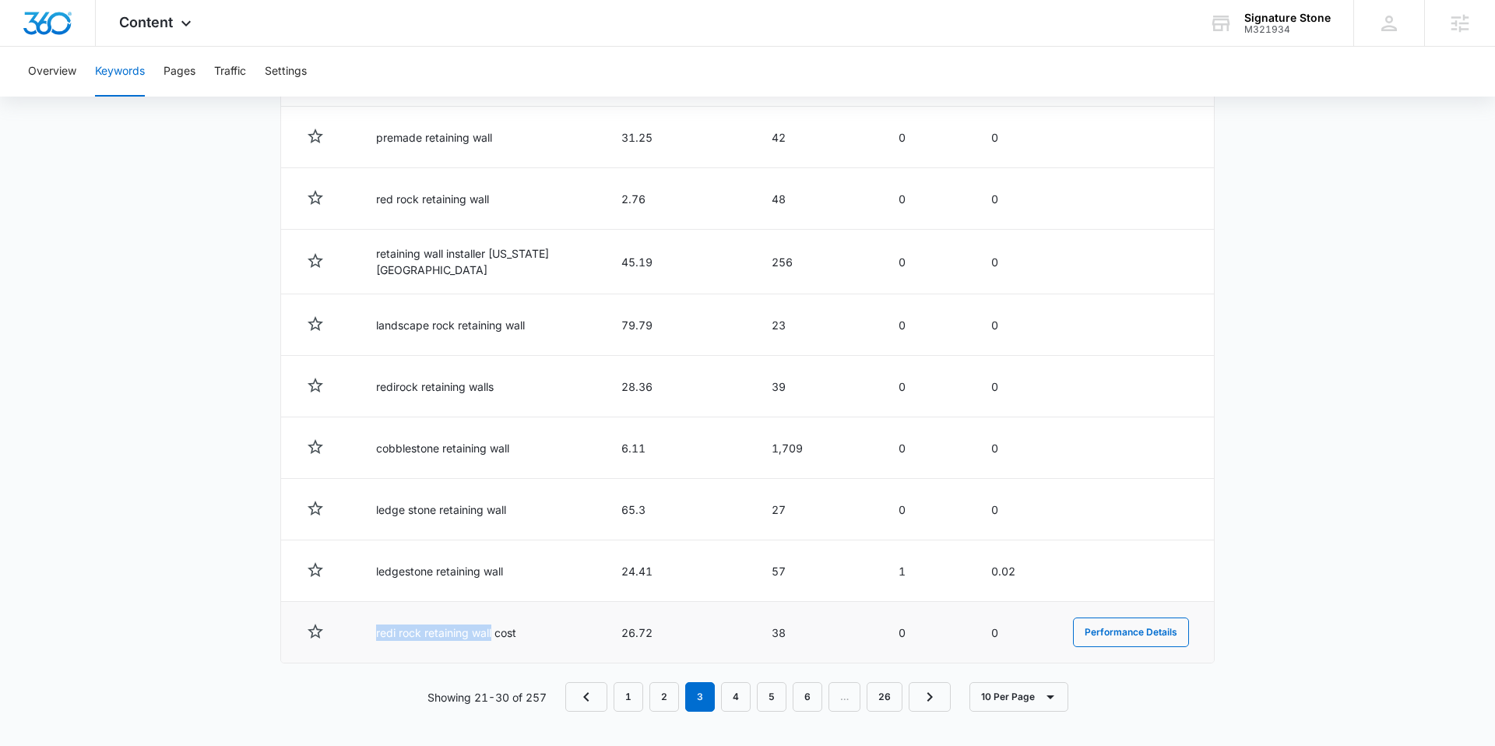
drag, startPoint x: 378, startPoint y: 629, endPoint x: 493, endPoint y: 632, distance: 115.3
click at [493, 632] on td "redi rock retaining wall cost" at bounding box center [479, 633] width 245 height 62
copy td "redi rock retaining wall"
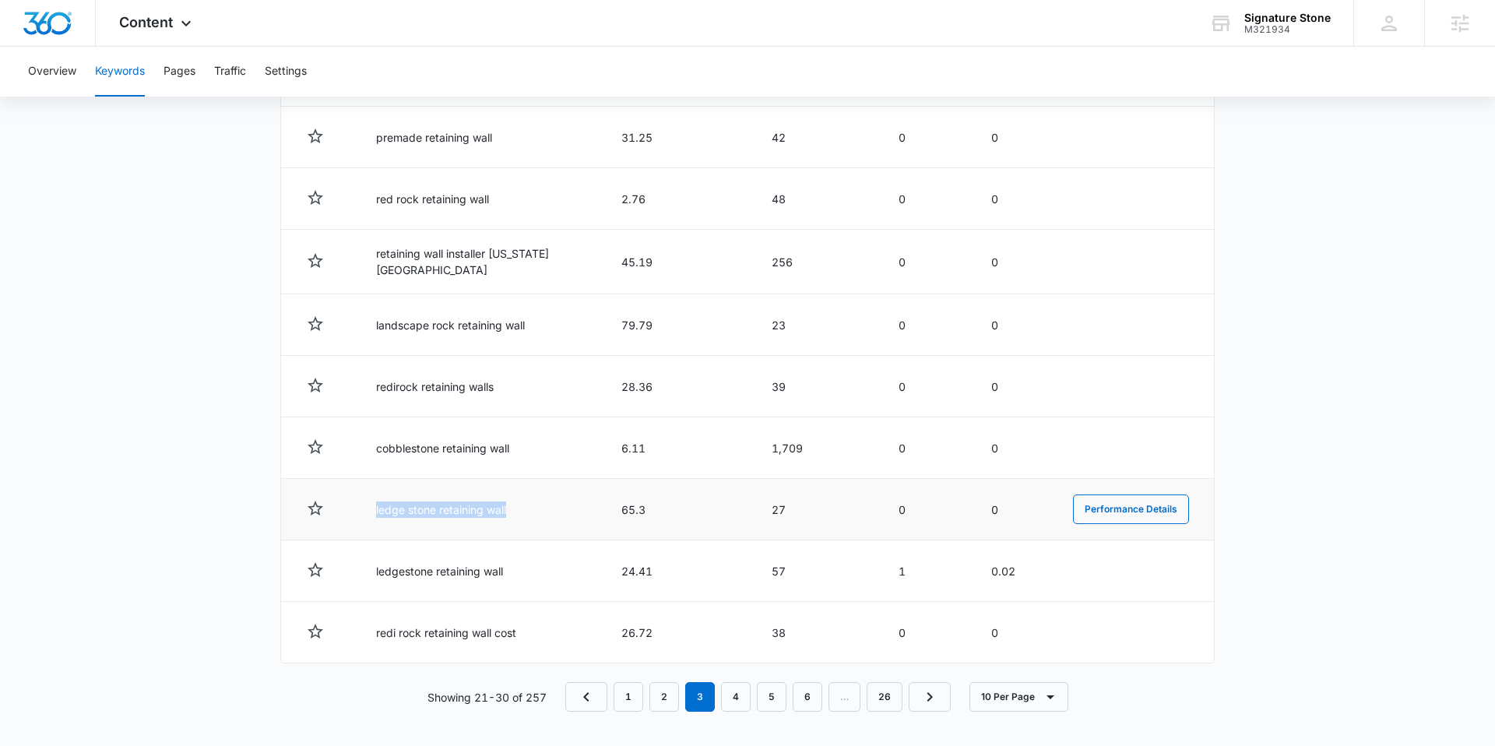
drag, startPoint x: 366, startPoint y: 508, endPoint x: 597, endPoint y: 511, distance: 231.3
click at [556, 511] on td "ledge stone retaining wall" at bounding box center [479, 510] width 245 height 62
copy td "ledge stone retaining wall"
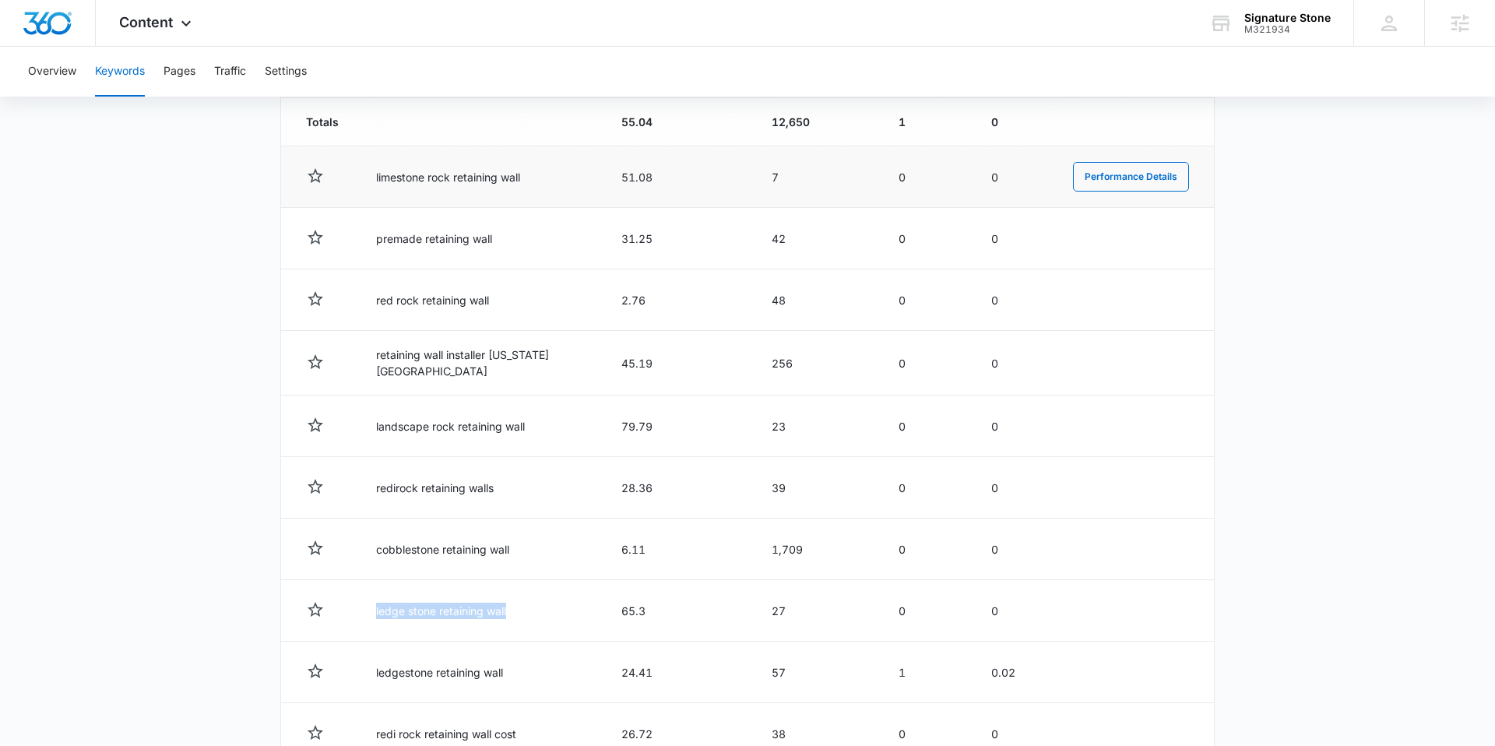
scroll to position [596, 0]
drag, startPoint x: 373, startPoint y: 169, endPoint x: 523, endPoint y: 181, distance: 150.8
click at [523, 181] on td "limestone rock retaining wall" at bounding box center [479, 174] width 245 height 62
copy td "limestone rock retaining wall"
click at [1273, 24] on div "M321934" at bounding box center [1288, 29] width 86 height 11
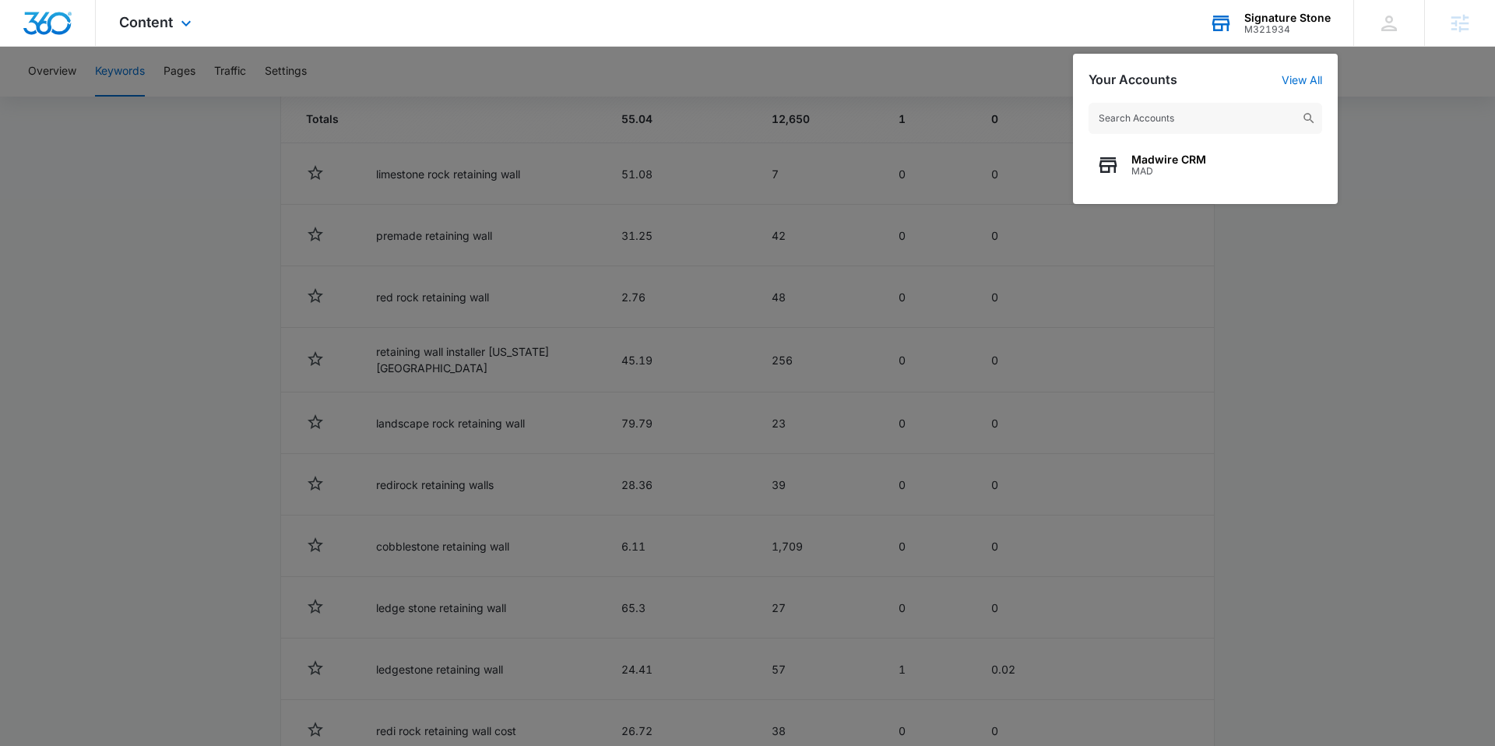
click at [1189, 113] on input "text" at bounding box center [1206, 118] width 234 height 31
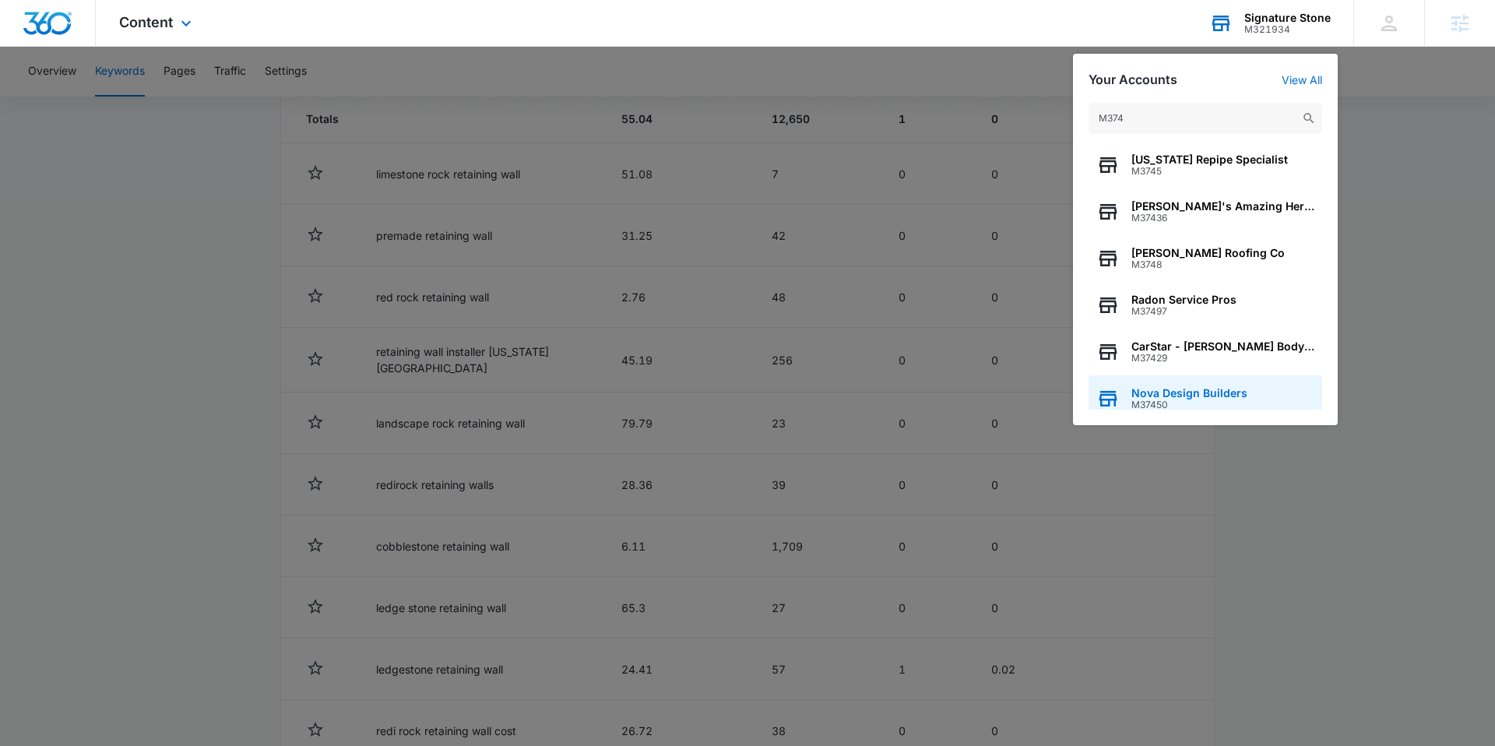
type input "M374"
click at [1210, 387] on span "Nova Design Builders" at bounding box center [1190, 393] width 116 height 12
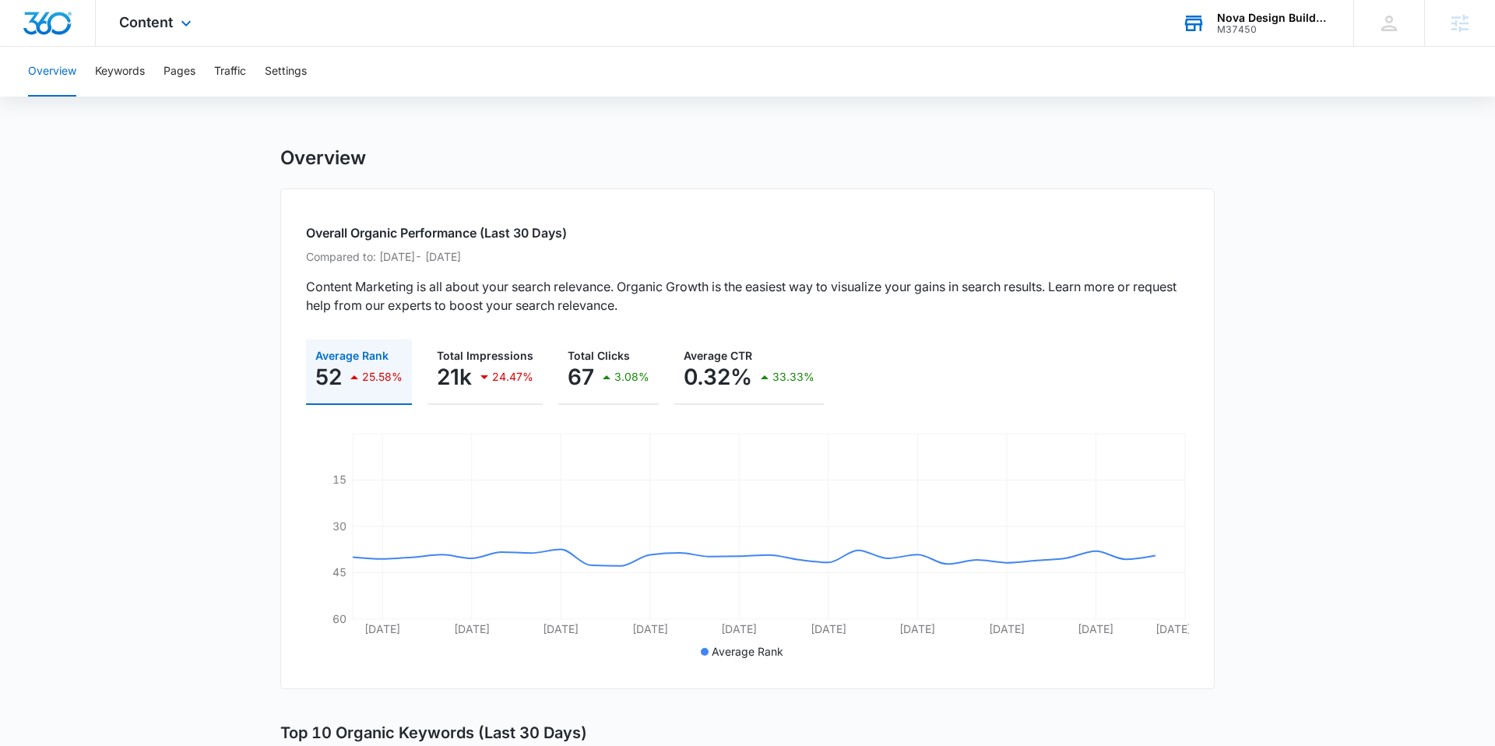
click at [153, 30] on div "Content Apps Reputation Websites Forms CRM Email Social Payments POS Content Ad…" at bounding box center [157, 23] width 123 height 46
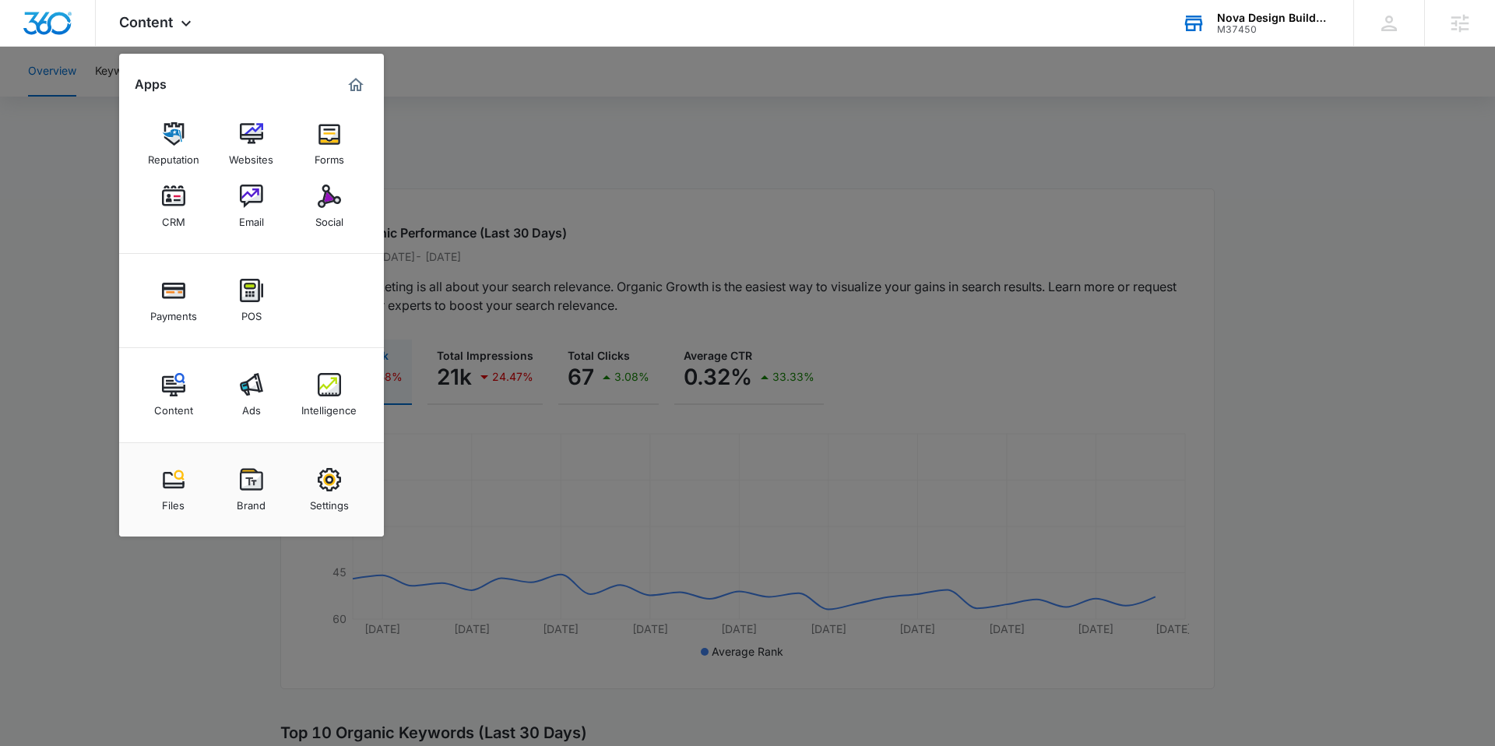
click at [257, 375] on img at bounding box center [251, 384] width 23 height 23
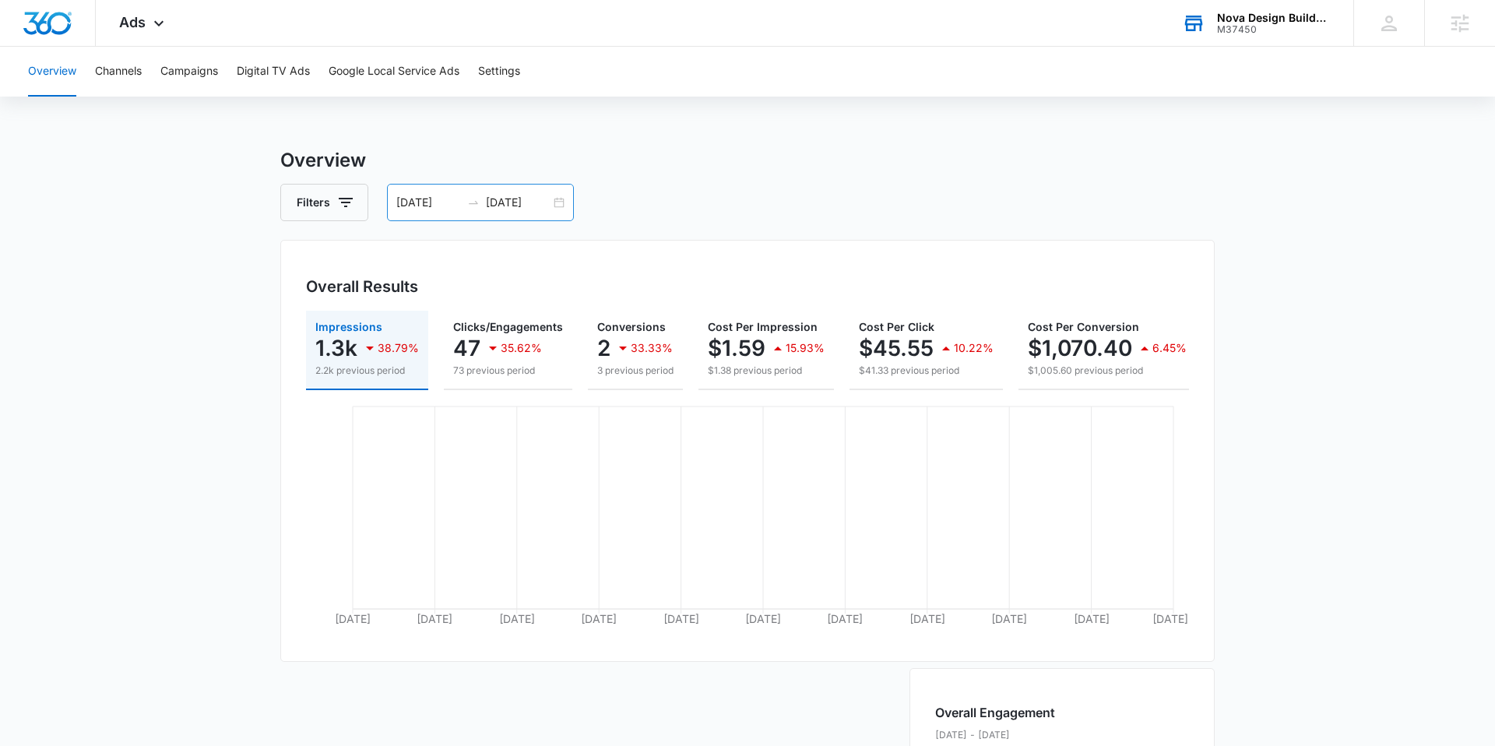
click at [429, 201] on input "[DATE]" at bounding box center [428, 202] width 65 height 17
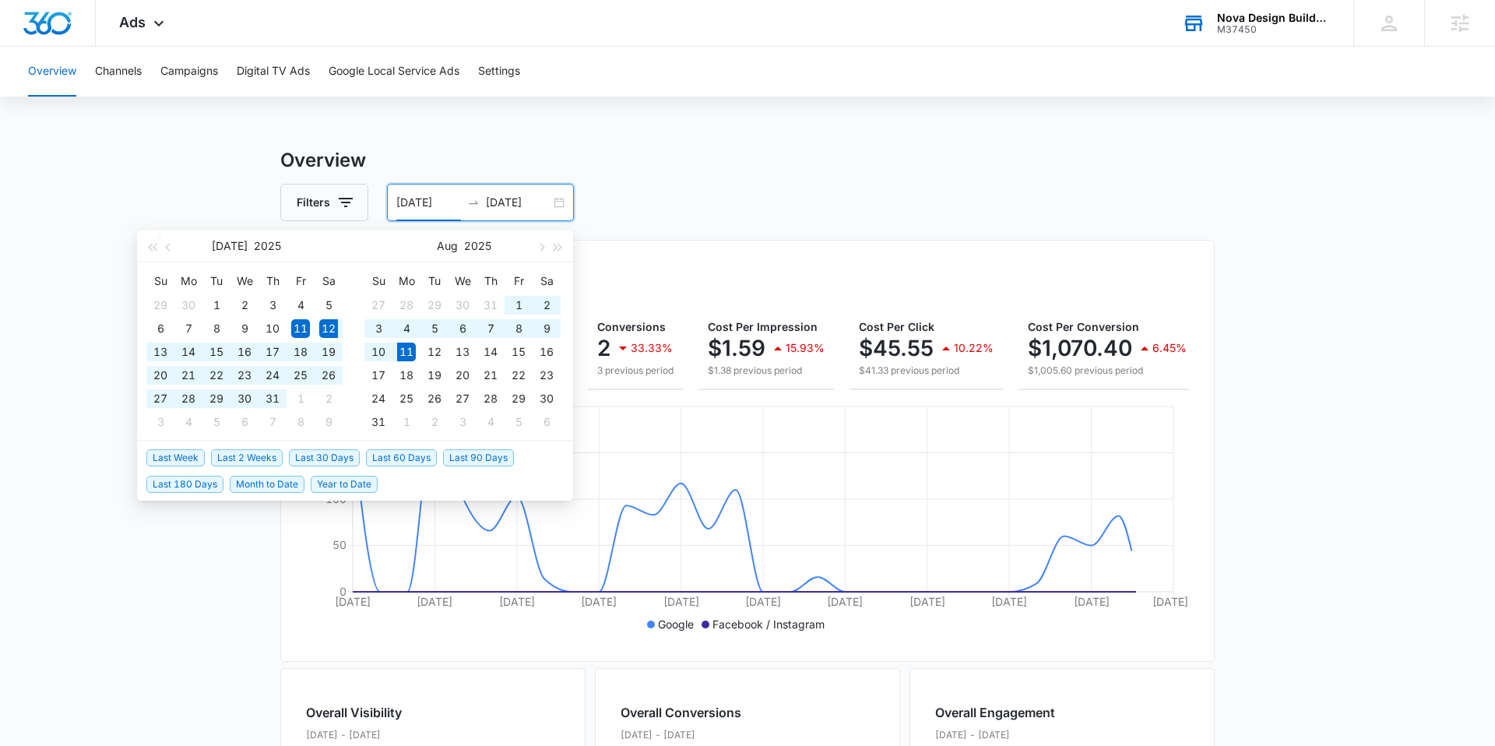
click at [342, 460] on span "Last 30 Days" at bounding box center [324, 457] width 71 height 17
type input "[DATE]"
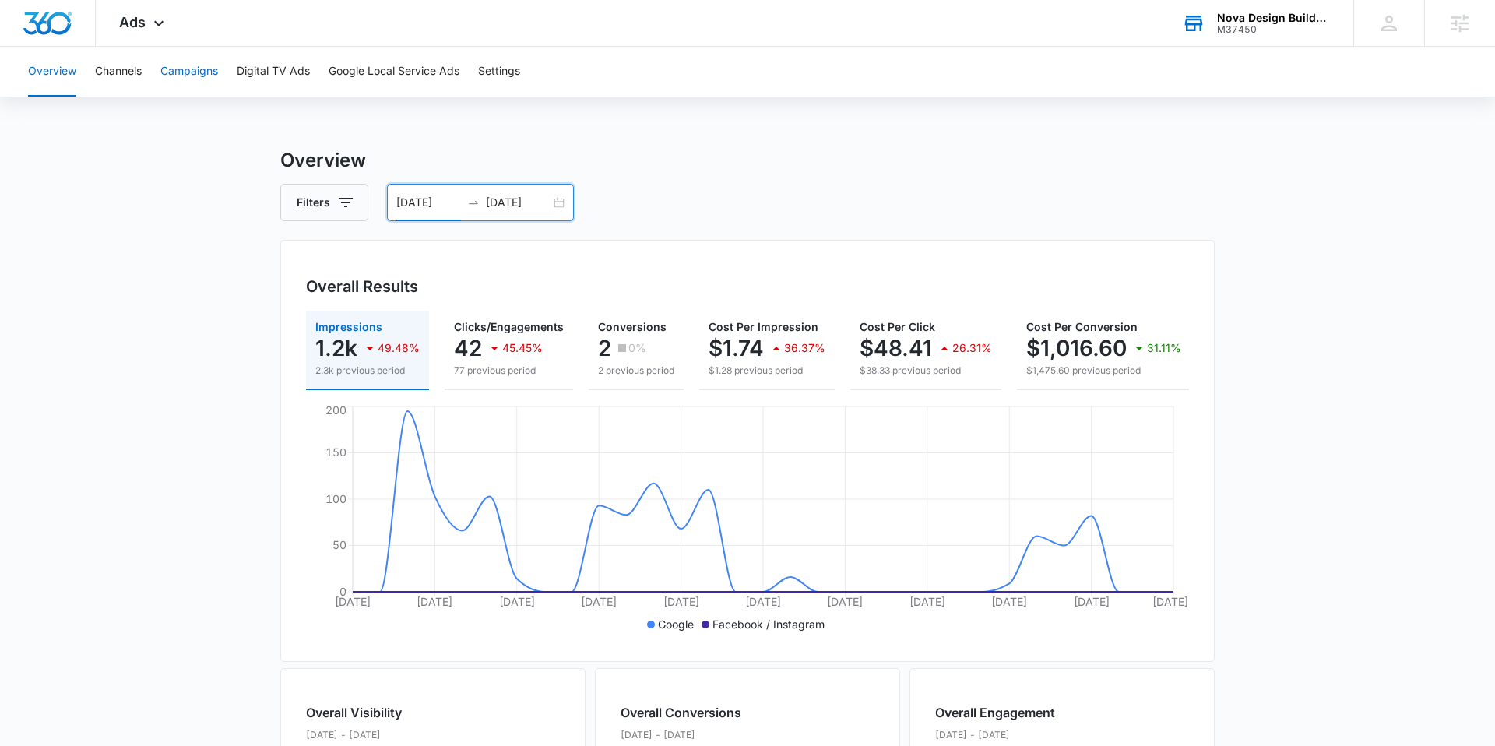
click at [176, 74] on button "Campaigns" at bounding box center [189, 72] width 58 height 50
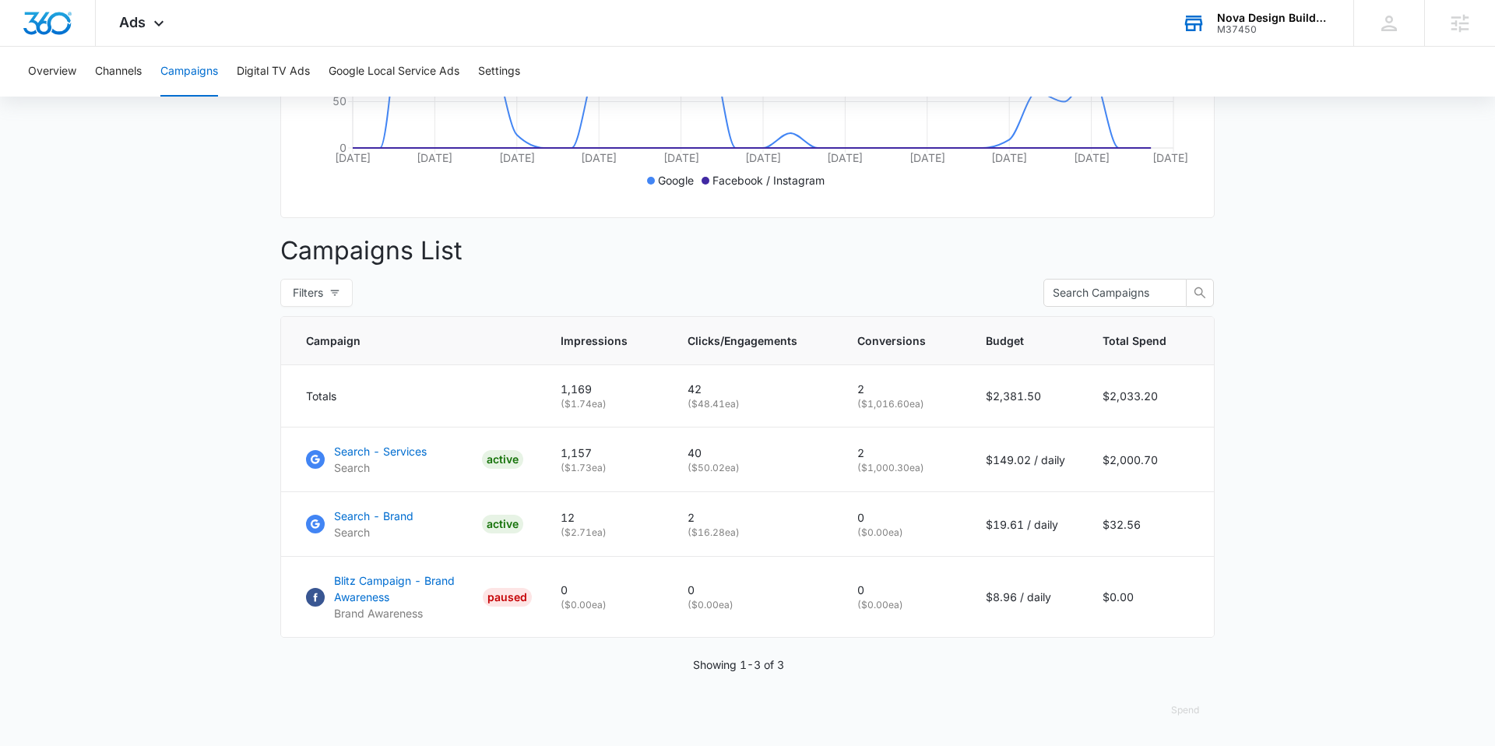
scroll to position [445, 0]
click at [404, 449] on p "Search - Services" at bounding box center [380, 450] width 93 height 16
